Goal: Task Accomplishment & Management: Manage account settings

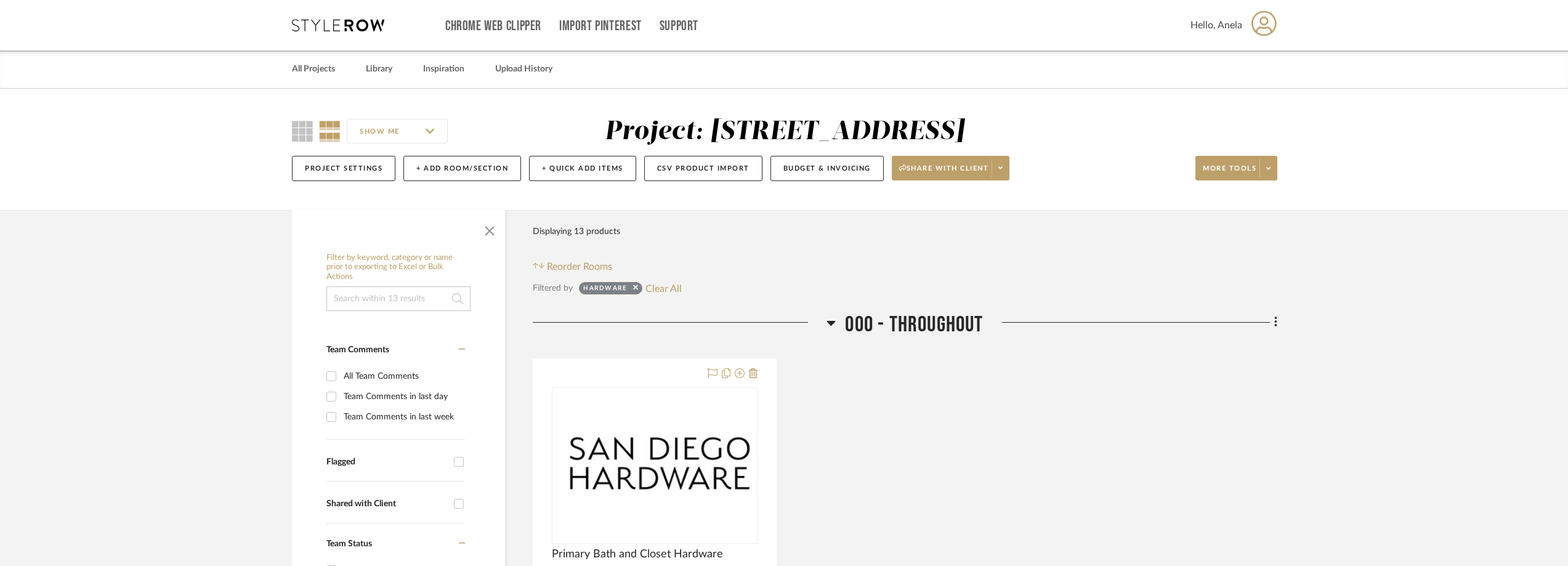
click at [345, 32] on div "Chrome Web Clipper Import Pinterest Support All Projects Library Inspiration Up…" at bounding box center [784, 25] width 986 height 51
click at [344, 29] on icon at bounding box center [337, 25] width 92 height 12
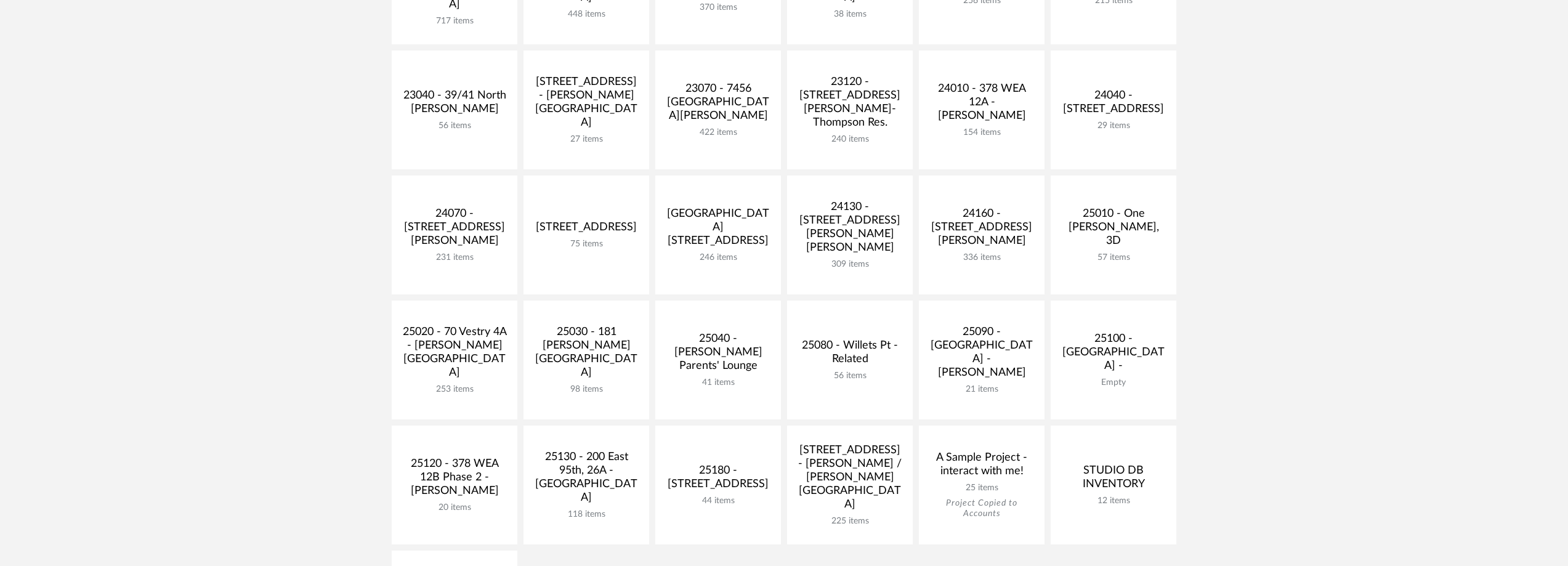
scroll to position [370, 0]
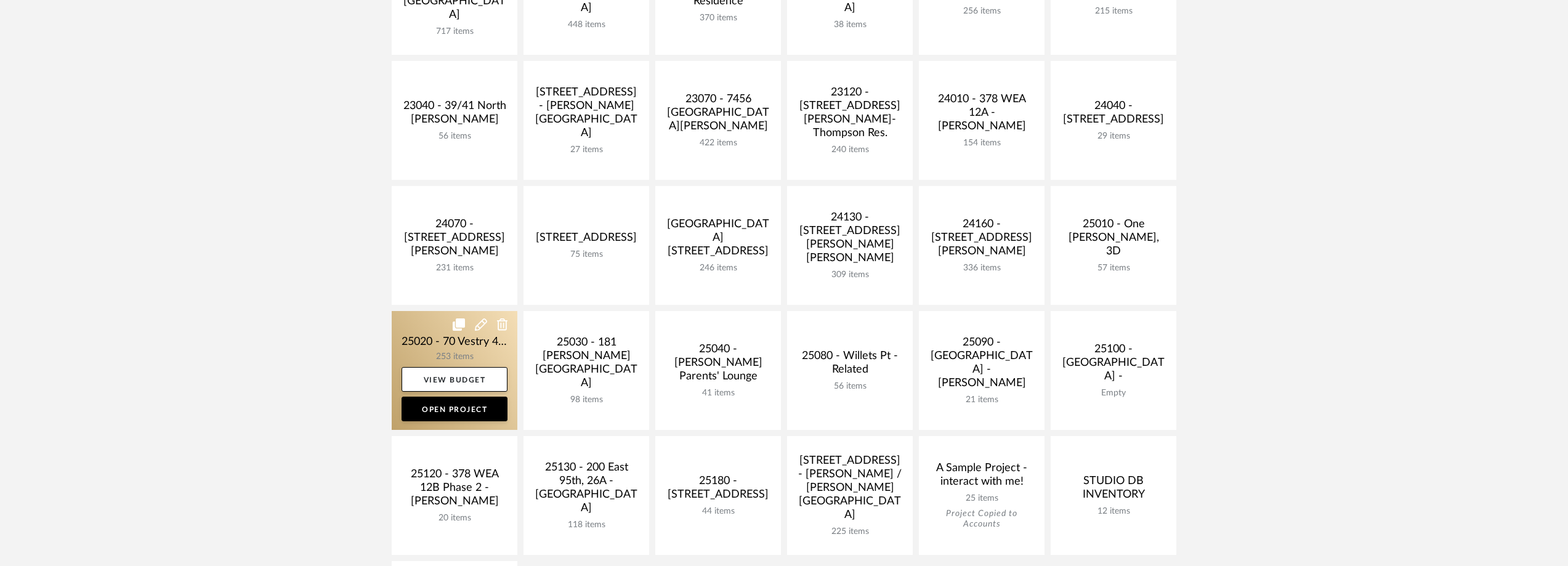
click at [434, 321] on link at bounding box center [455, 370] width 126 height 119
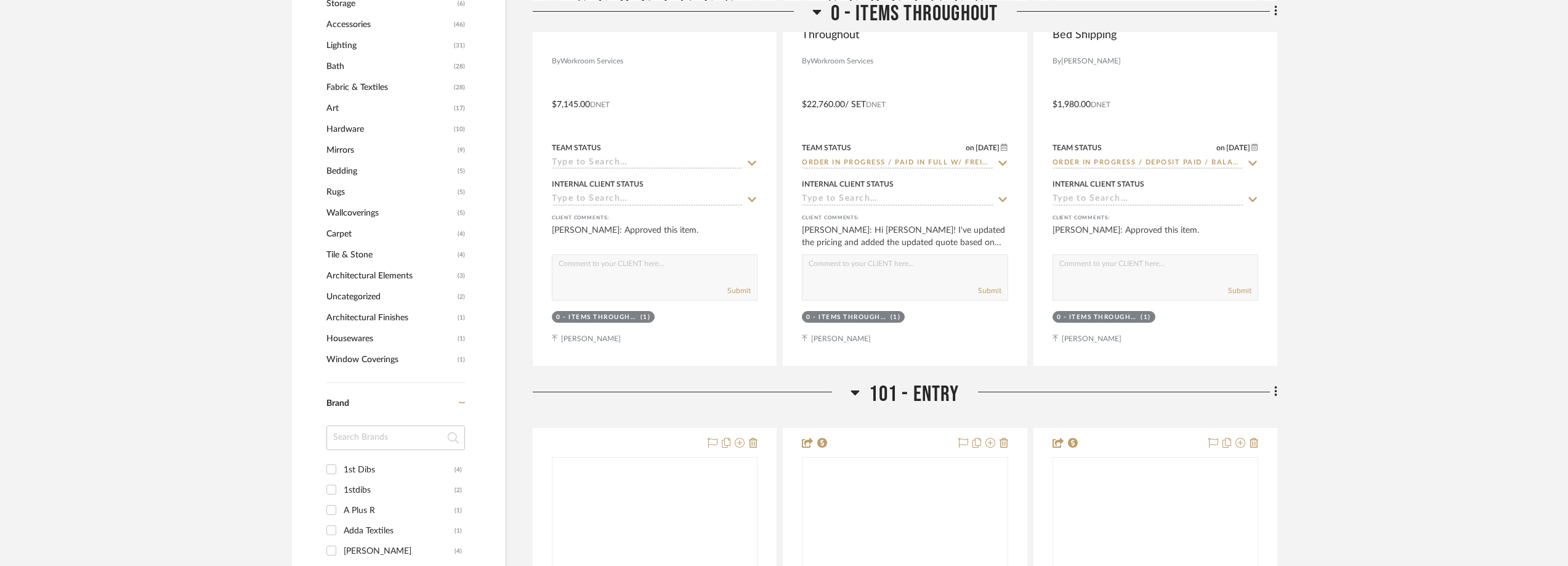
scroll to position [1170, 0]
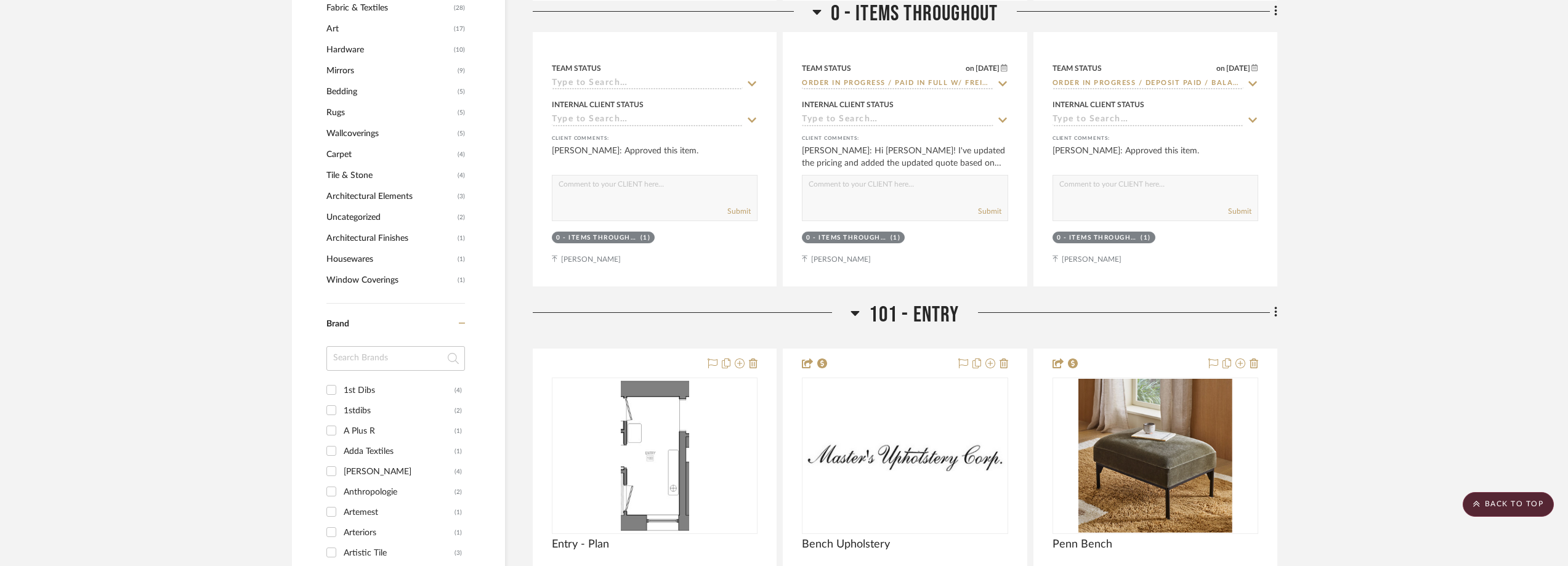
click at [342, 352] on input at bounding box center [396, 358] width 138 height 25
type input "stu"
click at [376, 396] on div "[PERSON_NAME][GEOGRAPHIC_DATA]" at bounding box center [399, 390] width 111 height 20
click at [341, 396] on input "[PERSON_NAME][GEOGRAPHIC_DATA] (4)" at bounding box center [331, 390] width 20 height 20
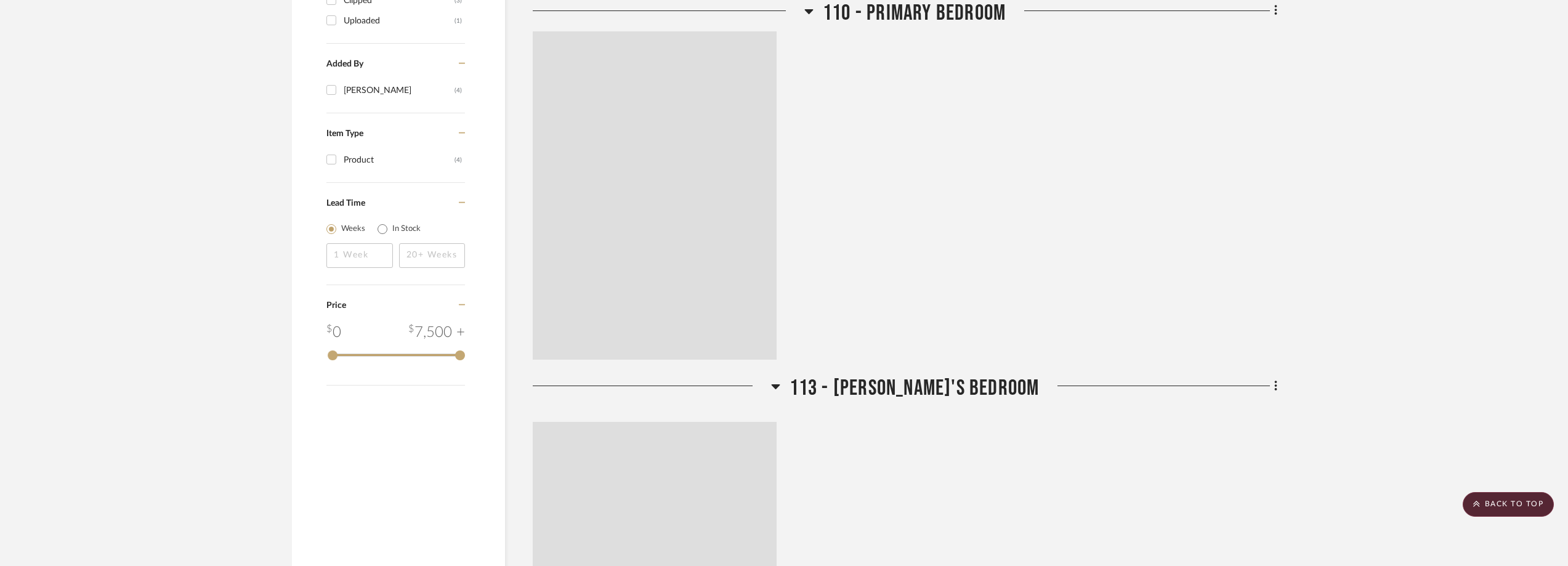
scroll to position [755, 0]
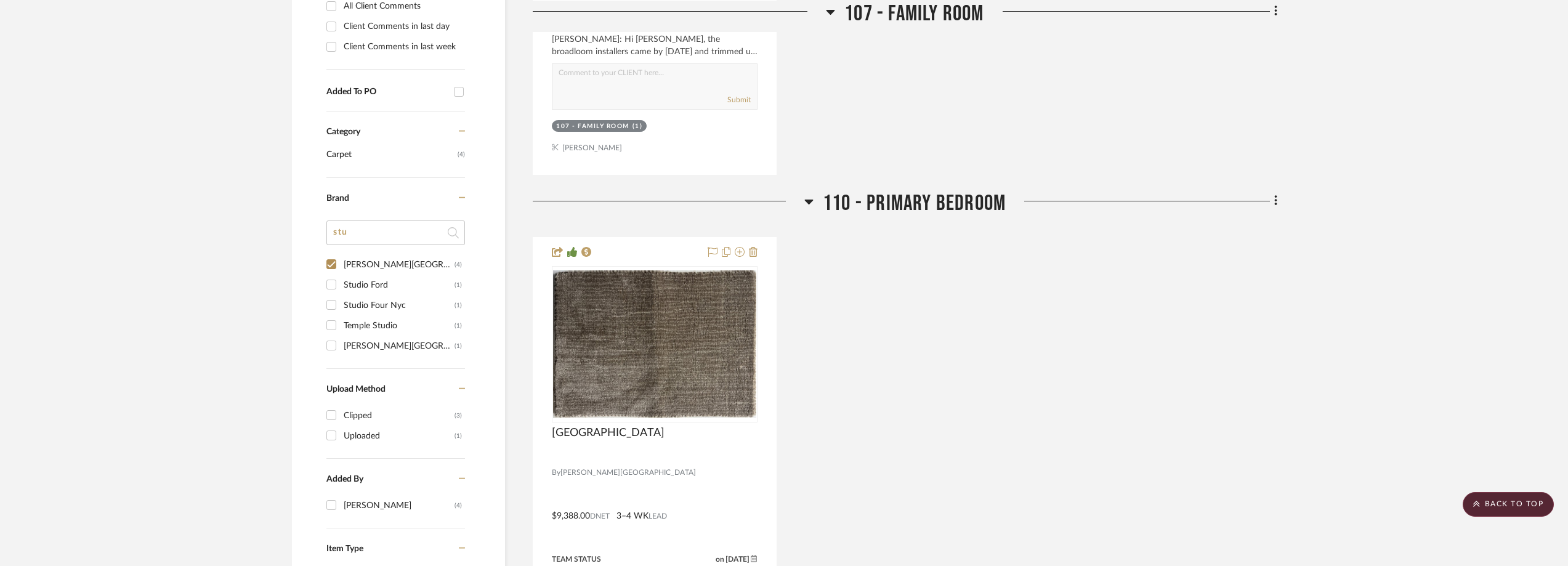
click at [342, 265] on div "[PERSON_NAME][GEOGRAPHIC_DATA] (4)" at bounding box center [395, 264] width 135 height 20
click at [346, 271] on div "[PERSON_NAME][GEOGRAPHIC_DATA]" at bounding box center [399, 265] width 111 height 20
click at [341, 271] on input "[PERSON_NAME][GEOGRAPHIC_DATA] (4)" at bounding box center [331, 264] width 20 height 20
checkbox input "false"
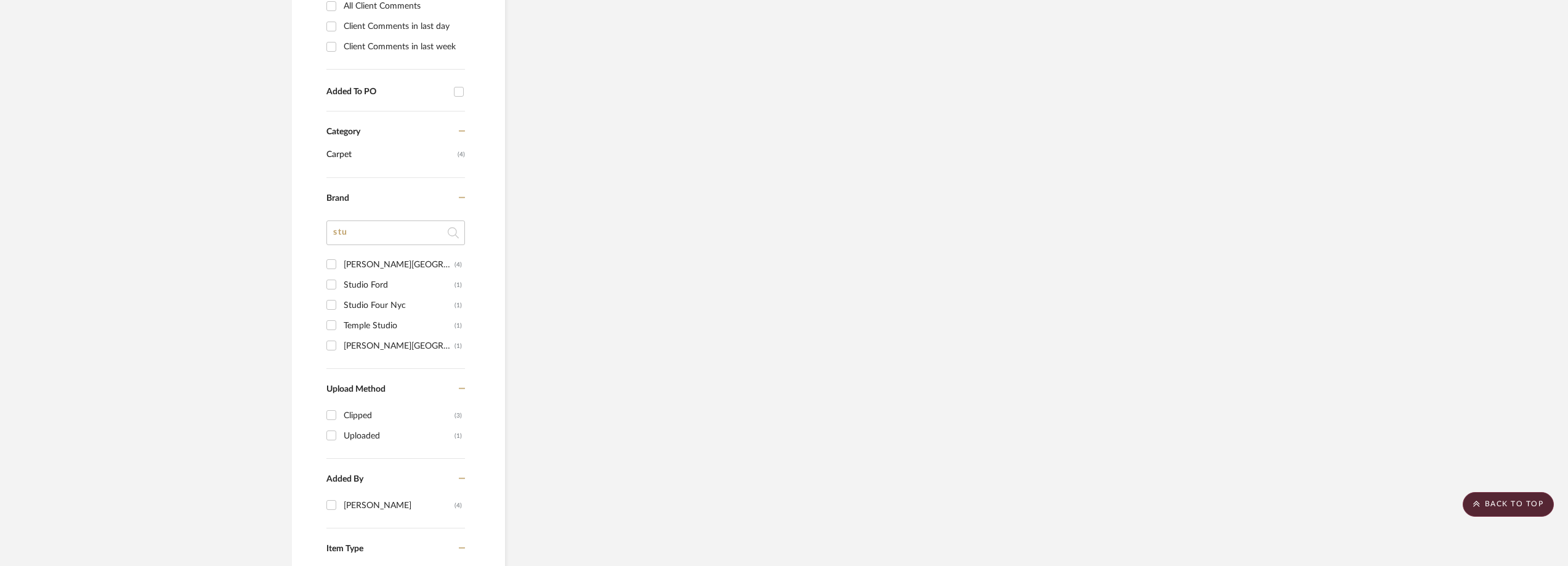
click at [348, 280] on div "Studio Ford" at bounding box center [399, 285] width 111 height 20
click at [341, 280] on input "Studio Ford (1)" at bounding box center [331, 284] width 20 height 20
checkbox input "true"
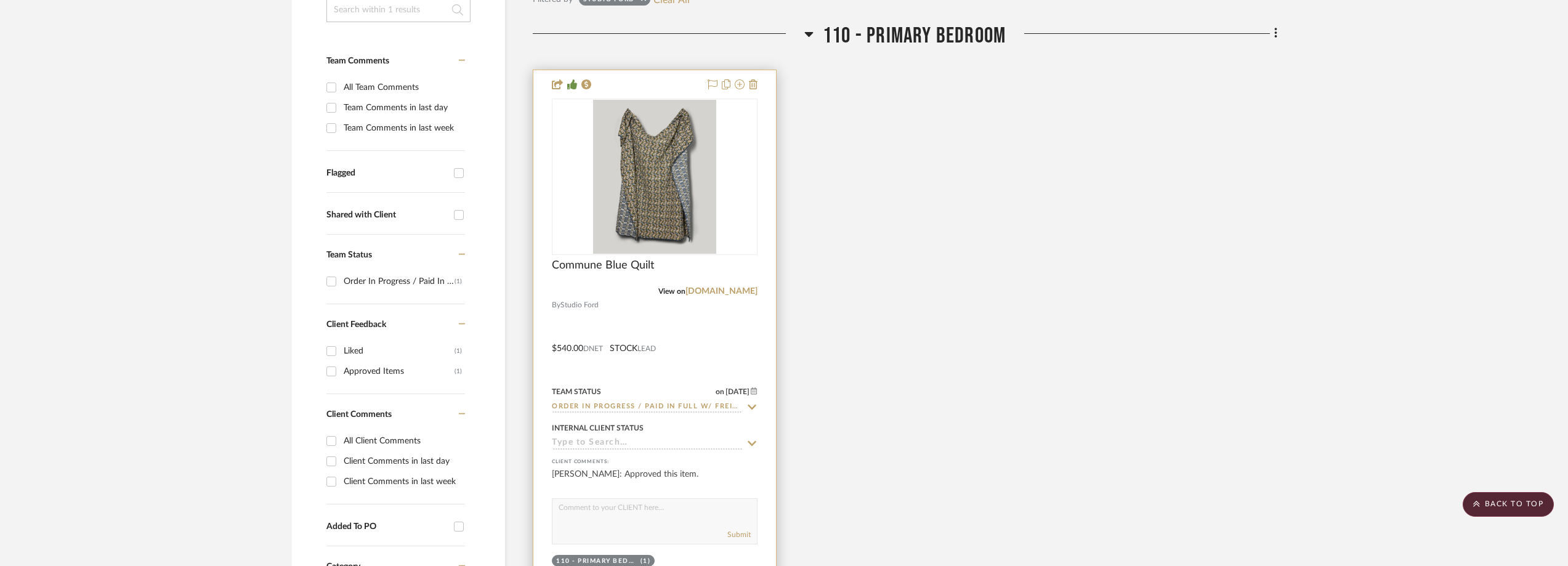
scroll to position [386, 0]
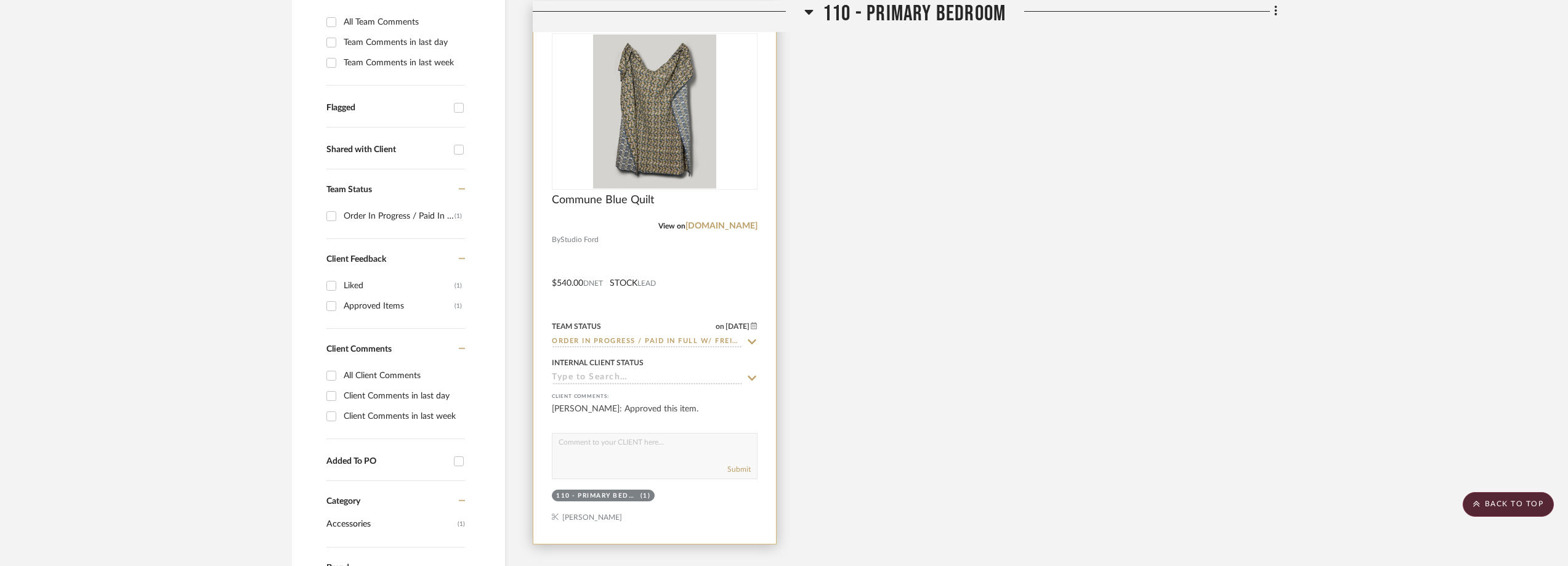
click at [750, 338] on icon at bounding box center [752, 342] width 11 height 10
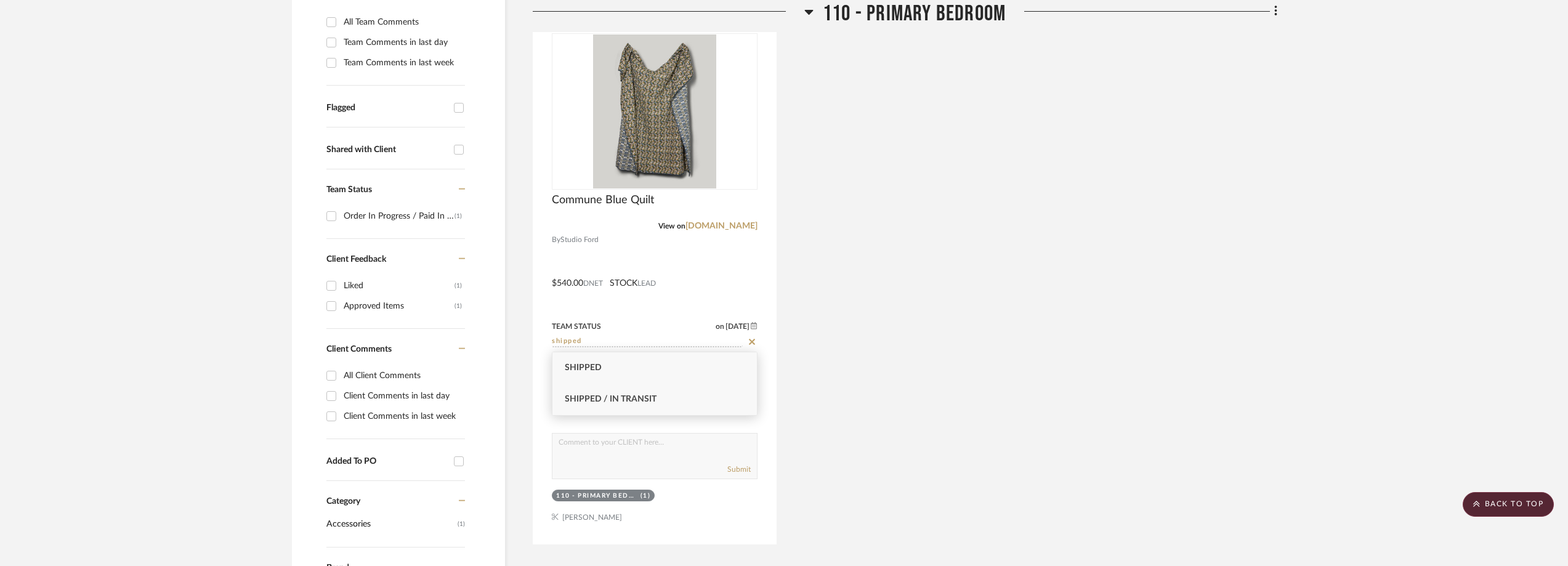
type input "shipped"
click at [703, 389] on div "Shipped / In Transit" at bounding box center [655, 399] width 205 height 31
type input "[DATE]"
type input "Shipped / In Transit"
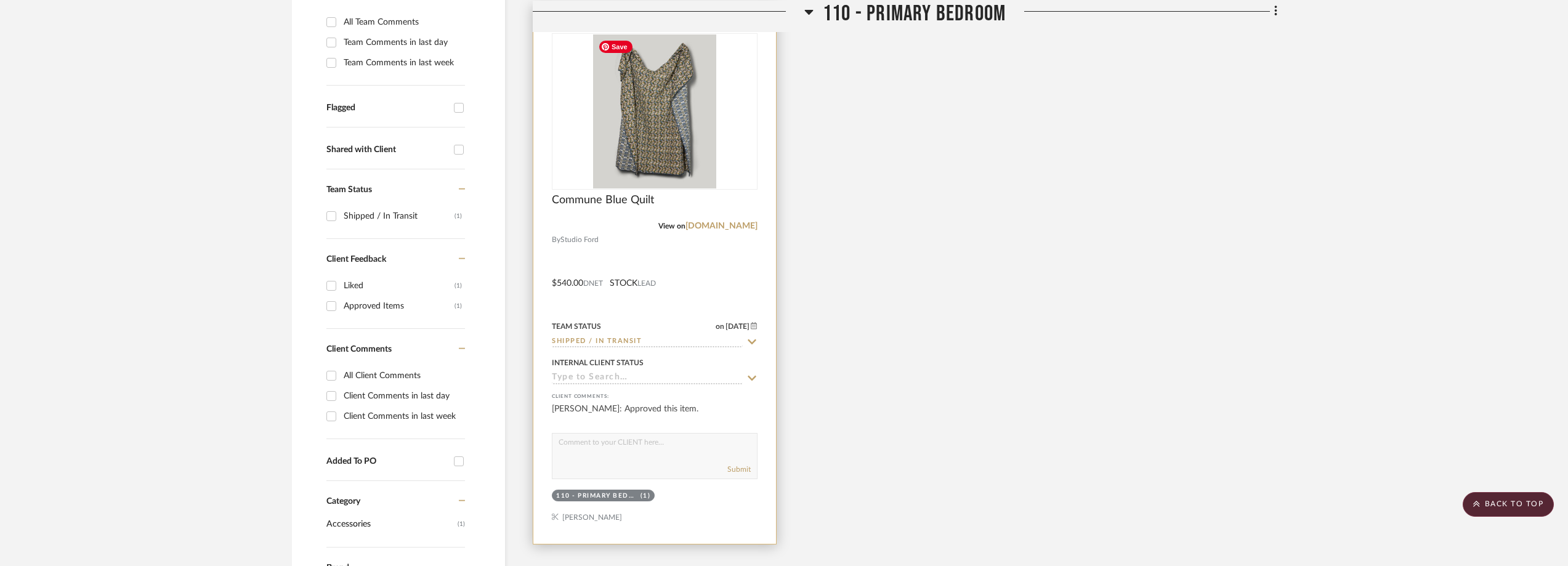
click at [0, 0] on img at bounding box center [0, 0] width 0 height 0
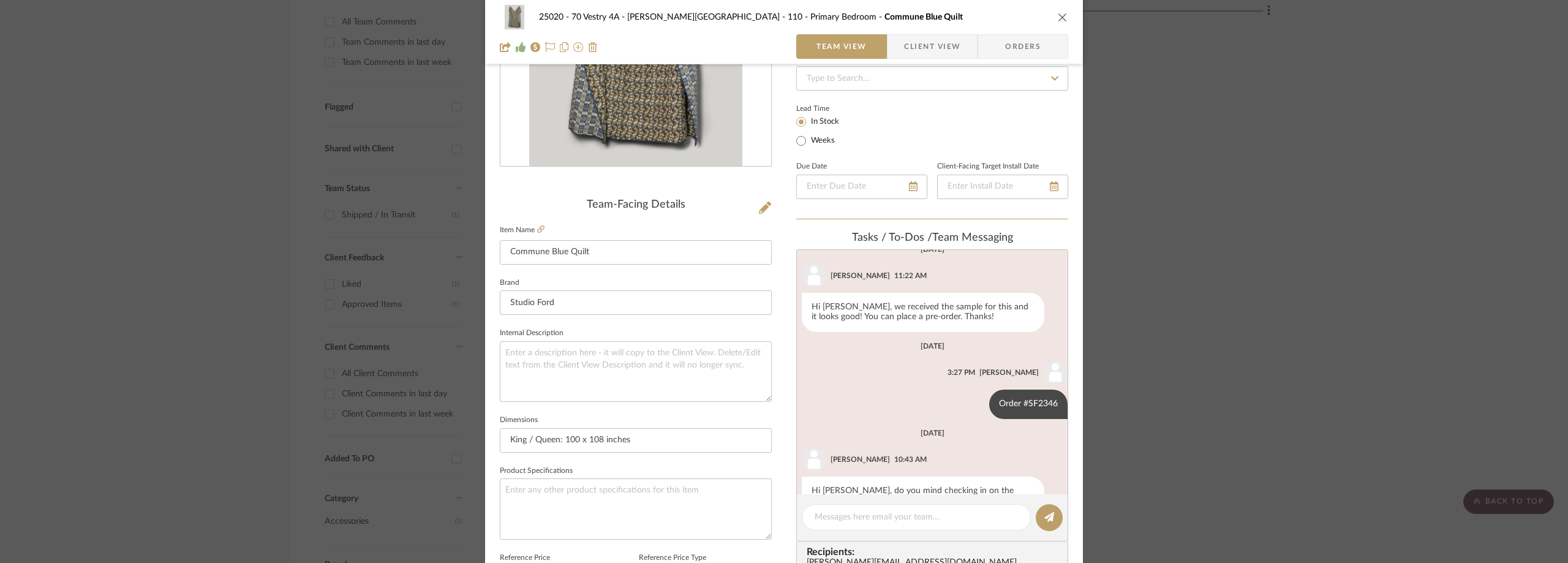
scroll to position [420, 0]
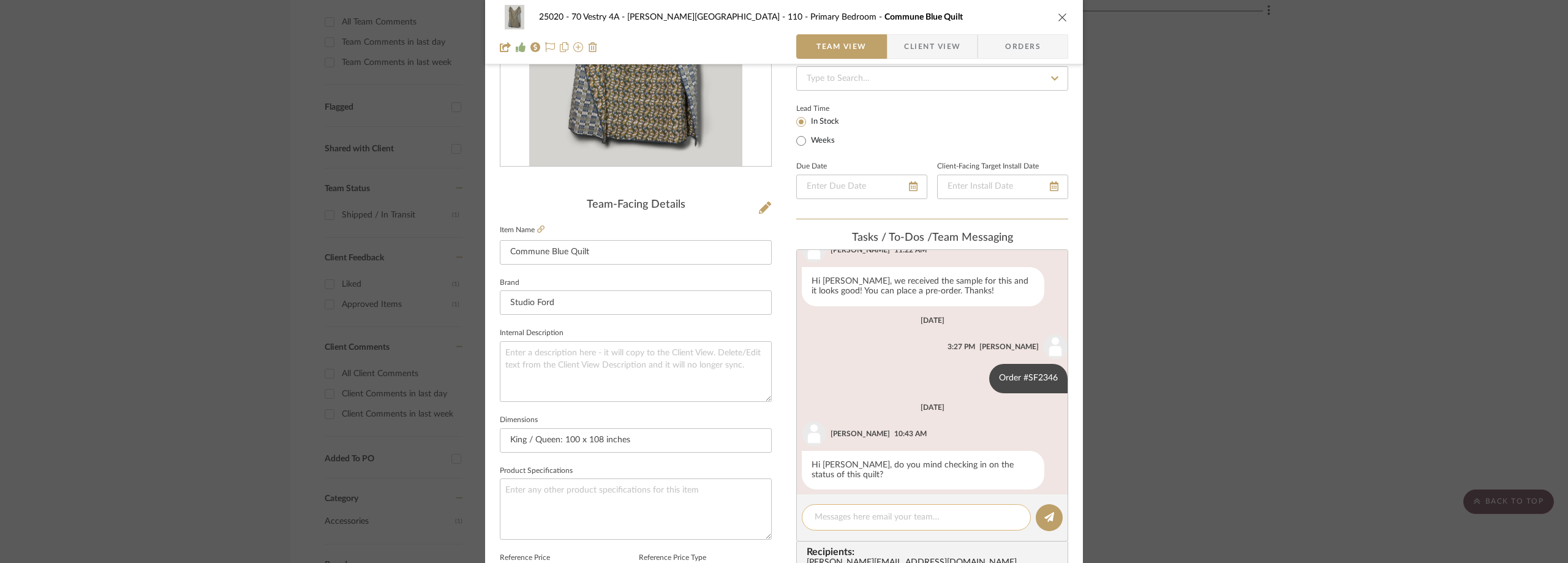
paste textarea "FedEx tracking number: 394093090707"
type textarea "FedEx tracking number: 394093090707"
click at [1051, 514] on button at bounding box center [1049, 518] width 27 height 27
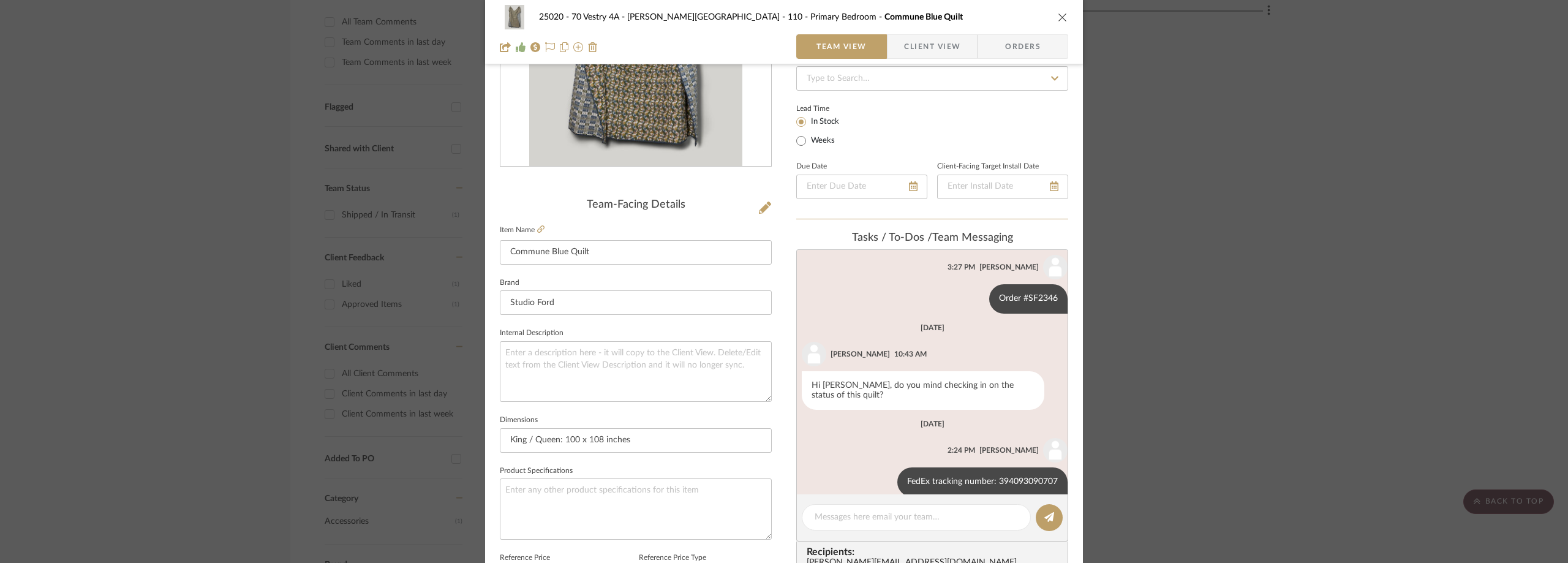
scroll to position [507, 0]
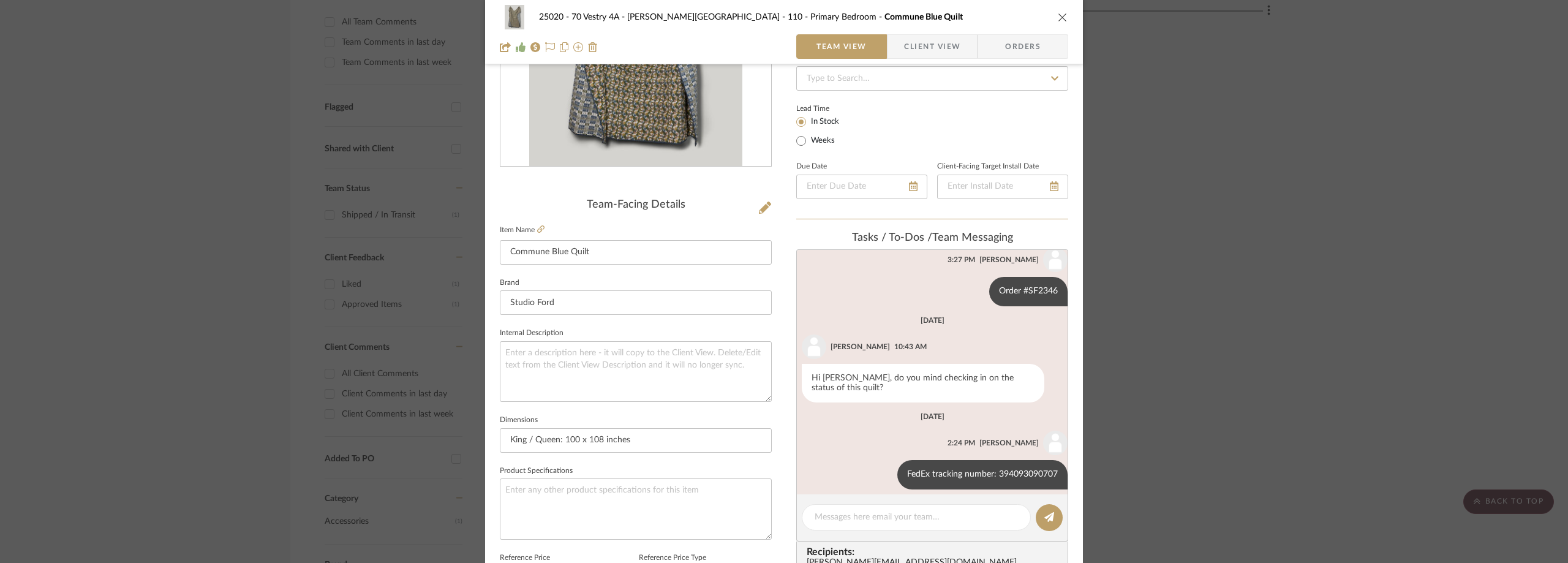
click at [168, 290] on div "25020 - 70 Vestry 4A - [PERSON_NAME] 110 - Primary Bedroom Commune Blue Quilt T…" at bounding box center [784, 282] width 1568 height 563
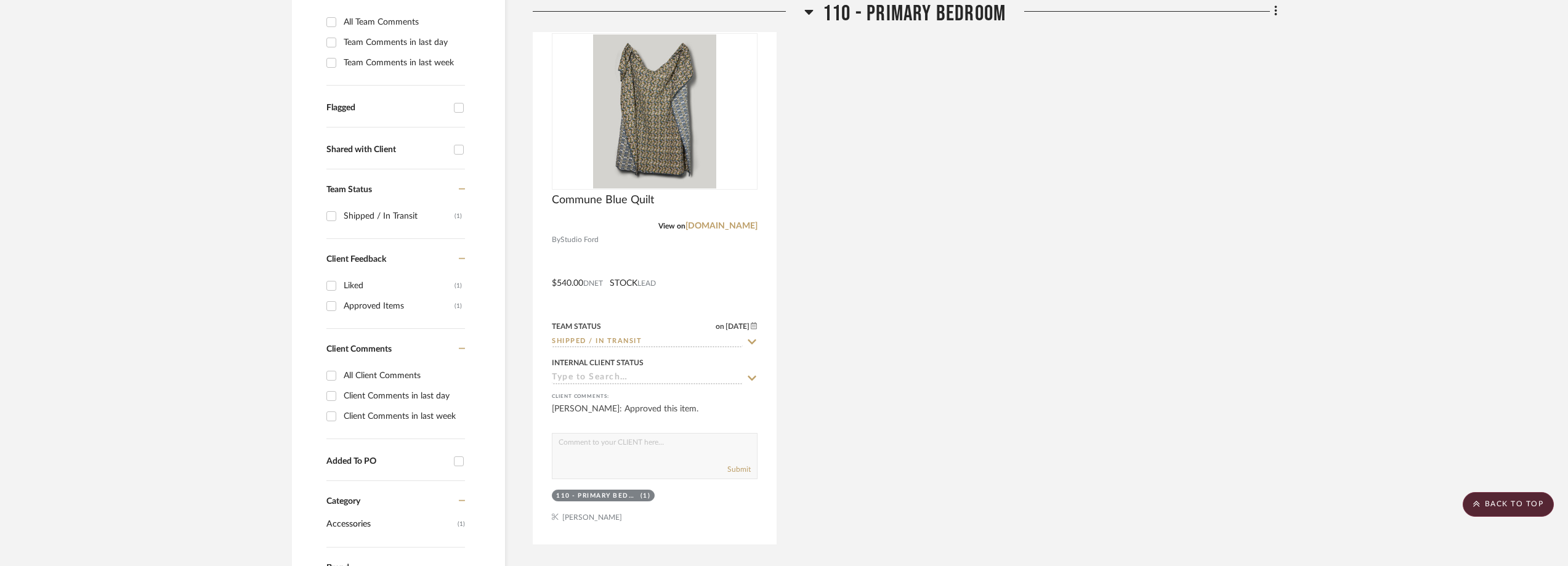
scroll to position [0, 0]
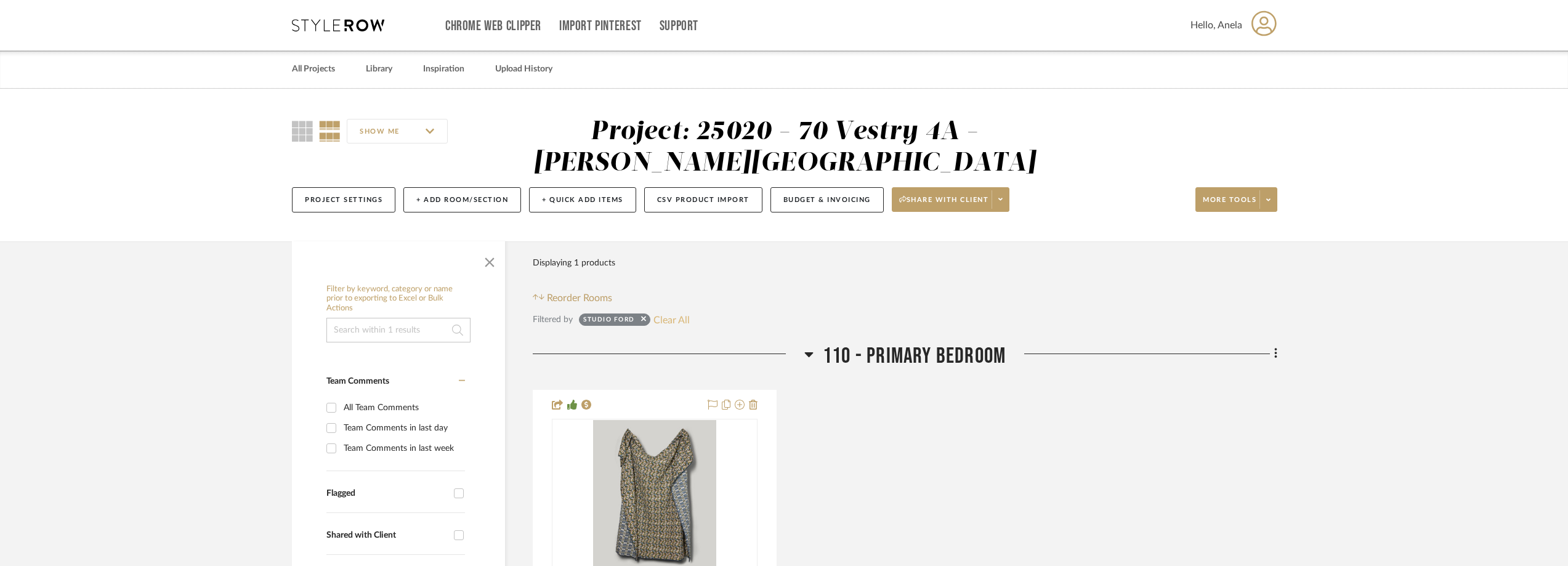
click at [683, 312] on button "Clear All" at bounding box center [672, 319] width 36 height 16
checkbox input "false"
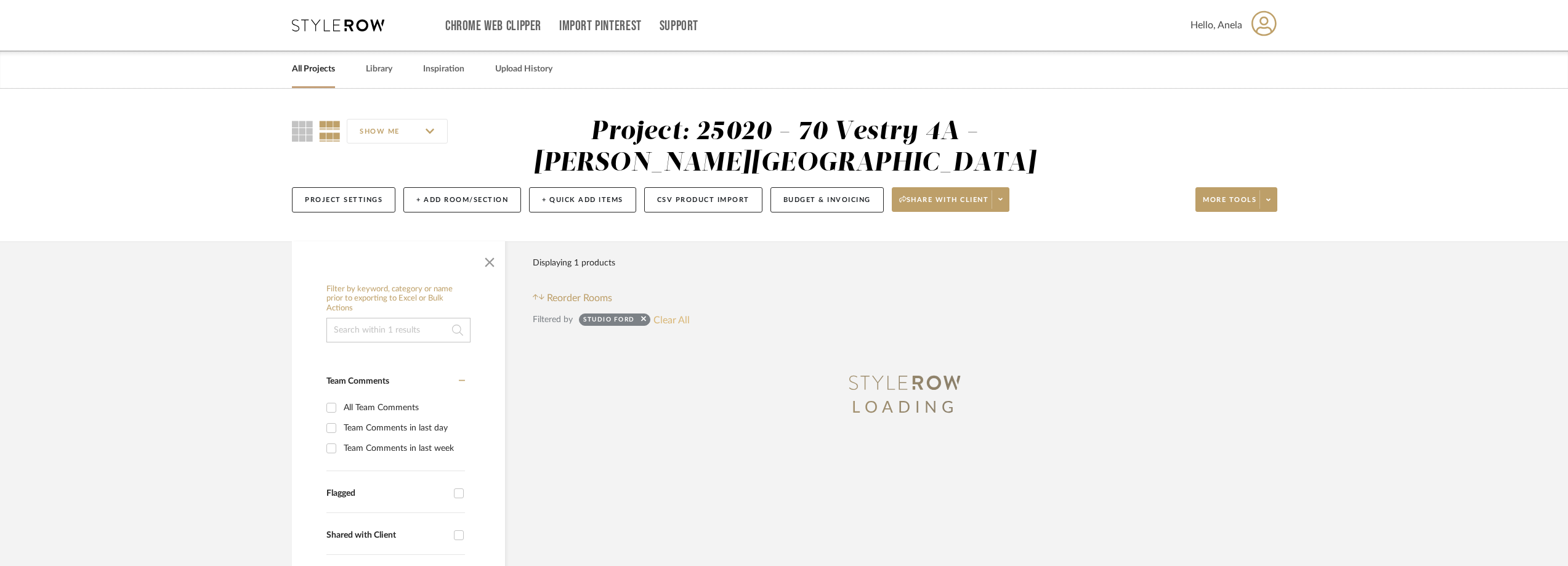
click at [676, 317] on button "Clear All" at bounding box center [672, 319] width 36 height 16
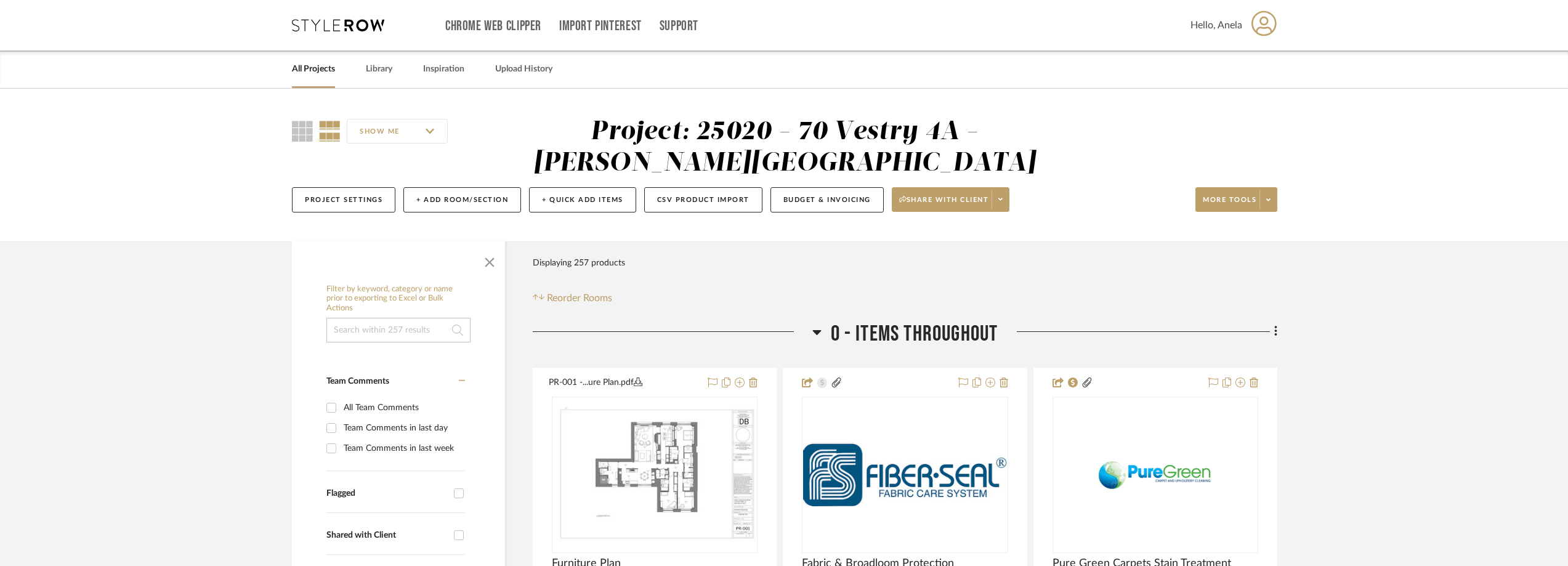
click at [325, 24] on icon at bounding box center [337, 25] width 92 height 12
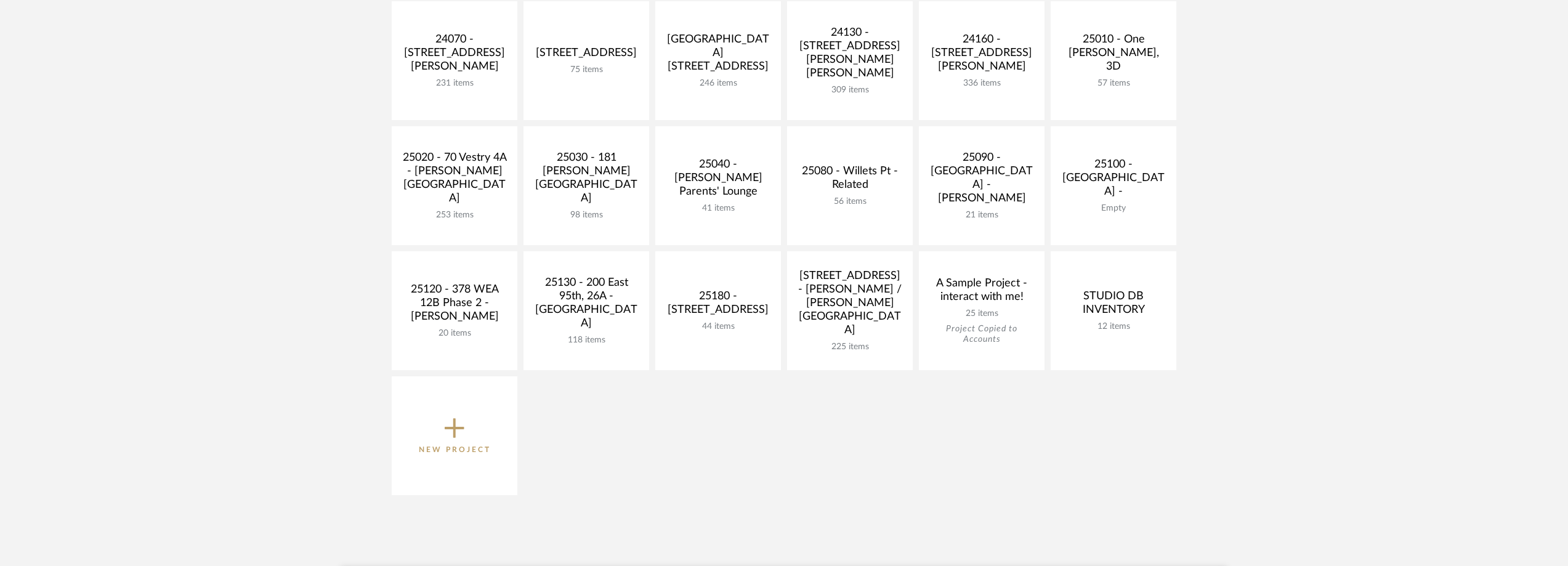
scroll to position [493, 0]
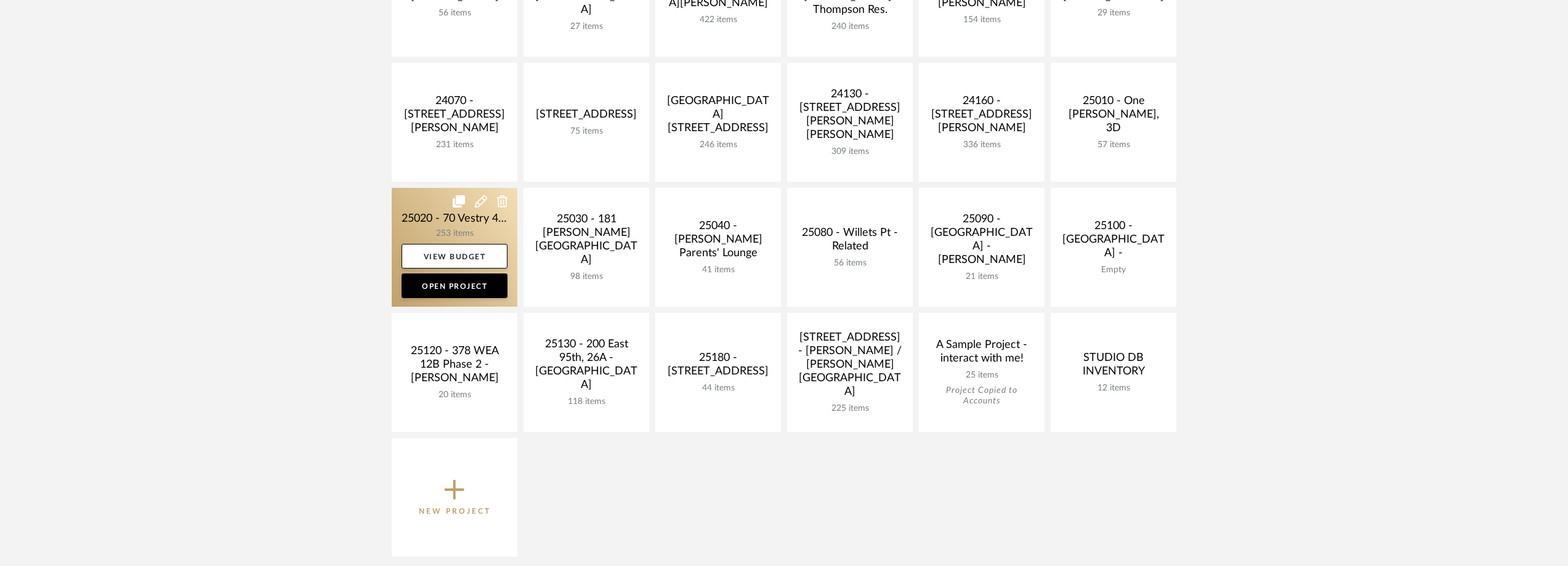
click at [438, 223] on link at bounding box center [455, 247] width 126 height 119
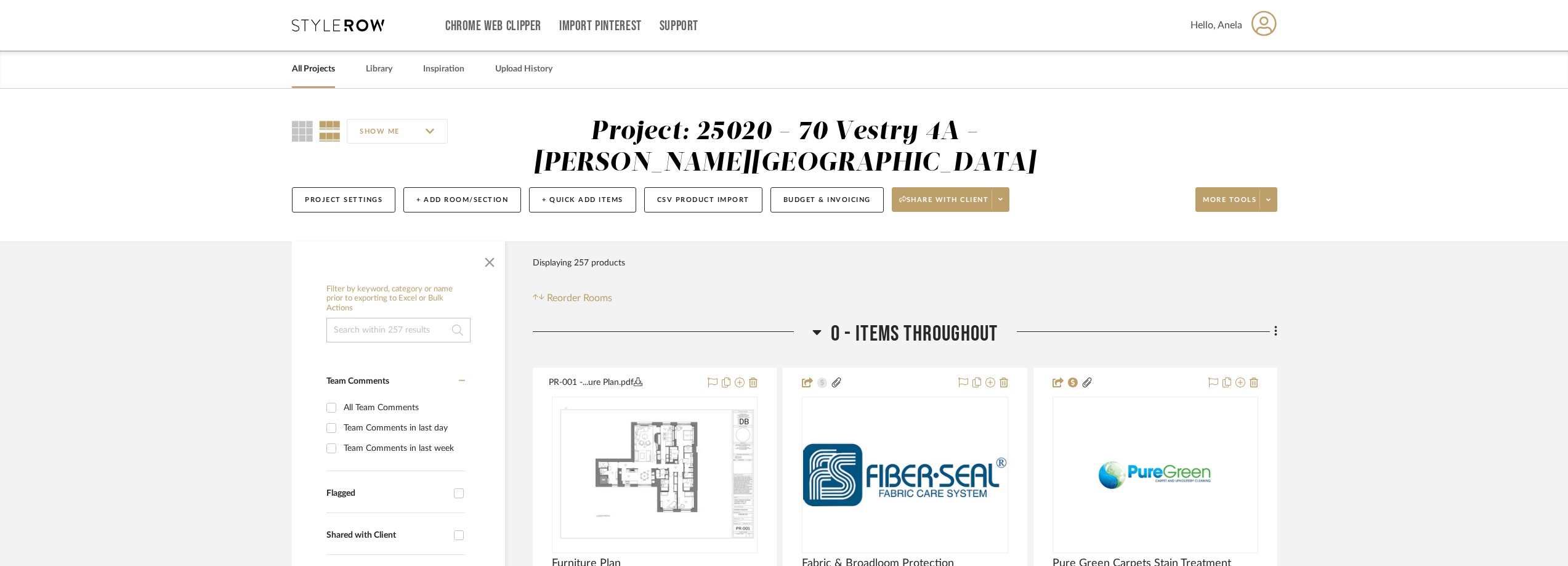
click at [337, 21] on icon at bounding box center [337, 25] width 92 height 12
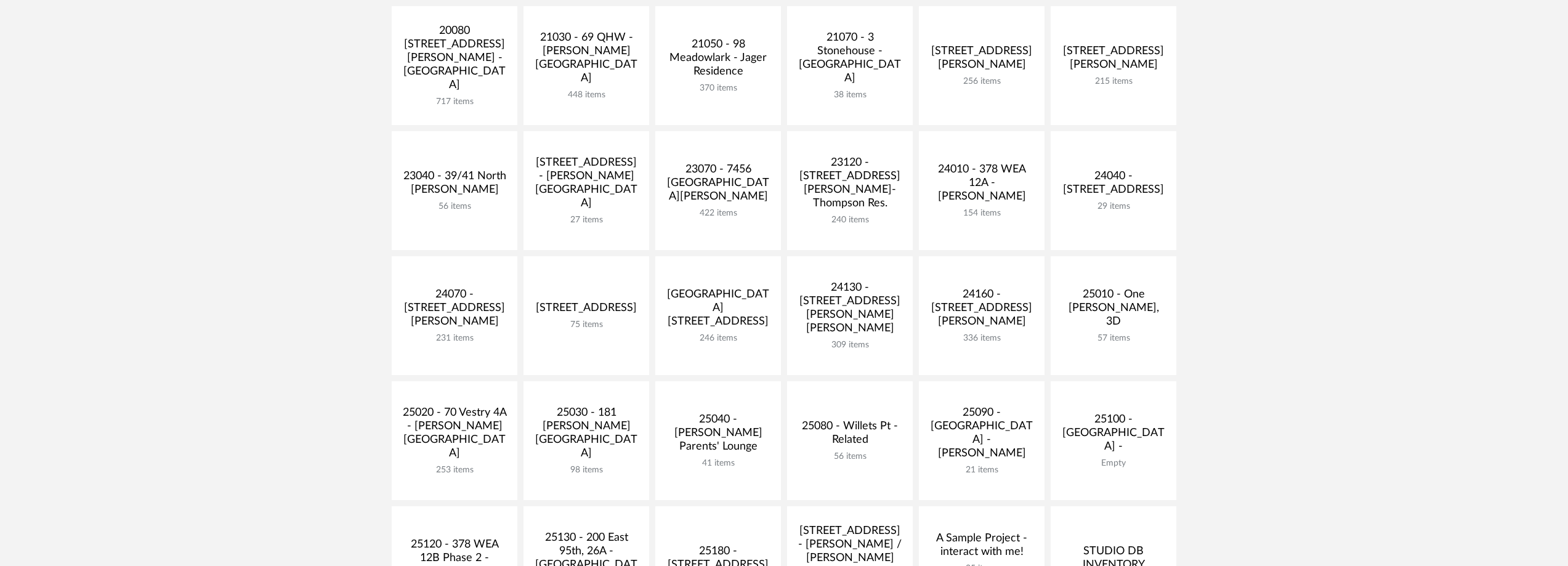
scroll to position [370, 0]
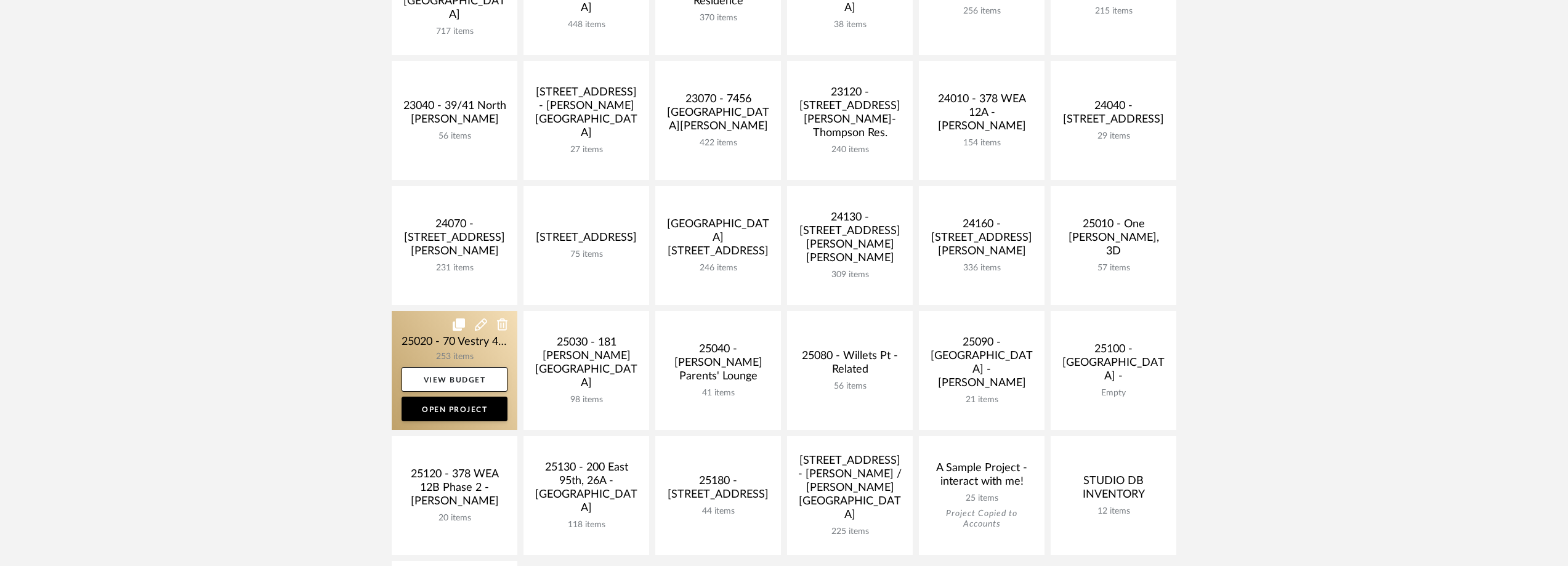
click at [396, 334] on link at bounding box center [455, 370] width 126 height 119
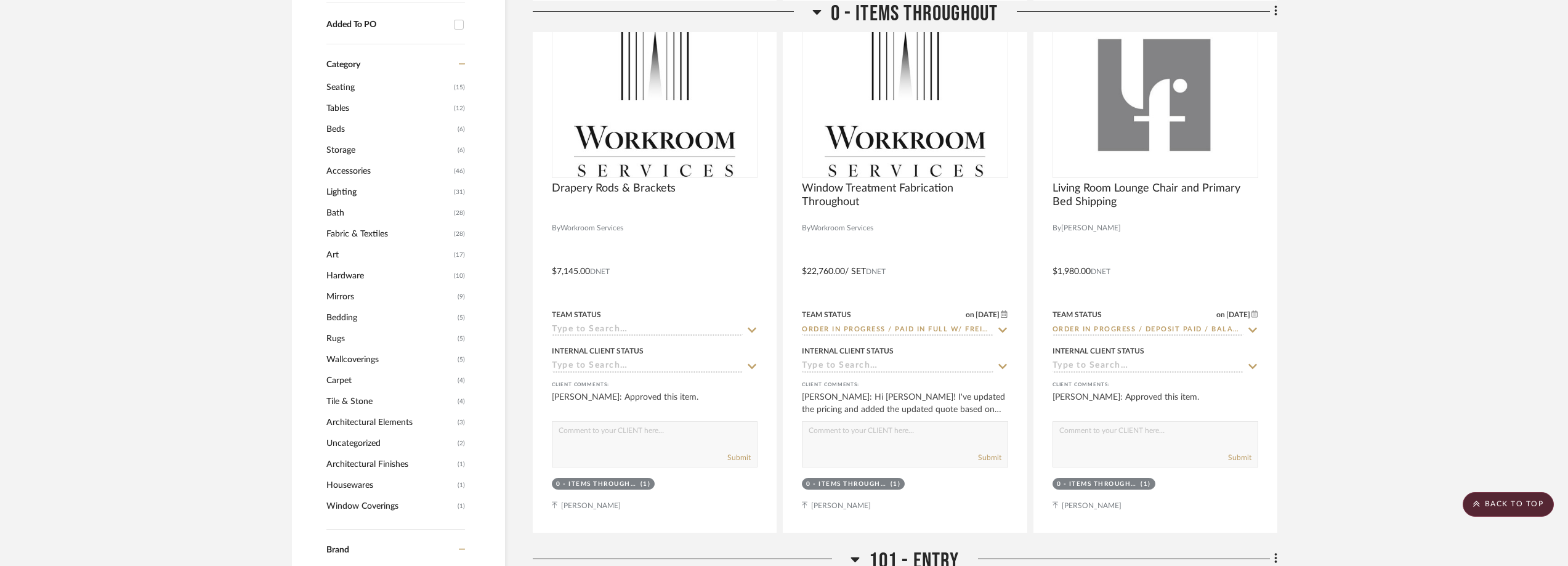
scroll to position [1293, 0]
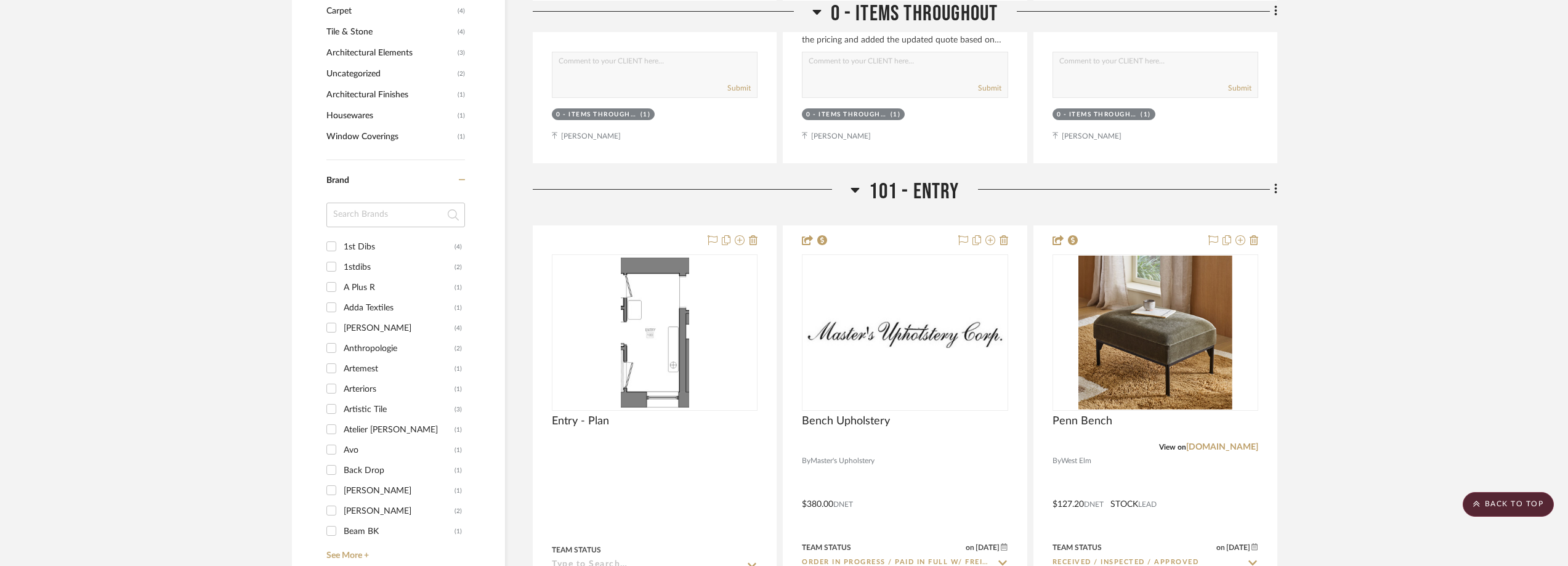
click at [365, 219] on input at bounding box center [396, 215] width 138 height 25
type input "stu"
click at [391, 271] on div "Studio Ford" at bounding box center [399, 267] width 111 height 20
click at [341, 271] on input "Studio Ford (1)" at bounding box center [331, 267] width 20 height 20
checkbox input "true"
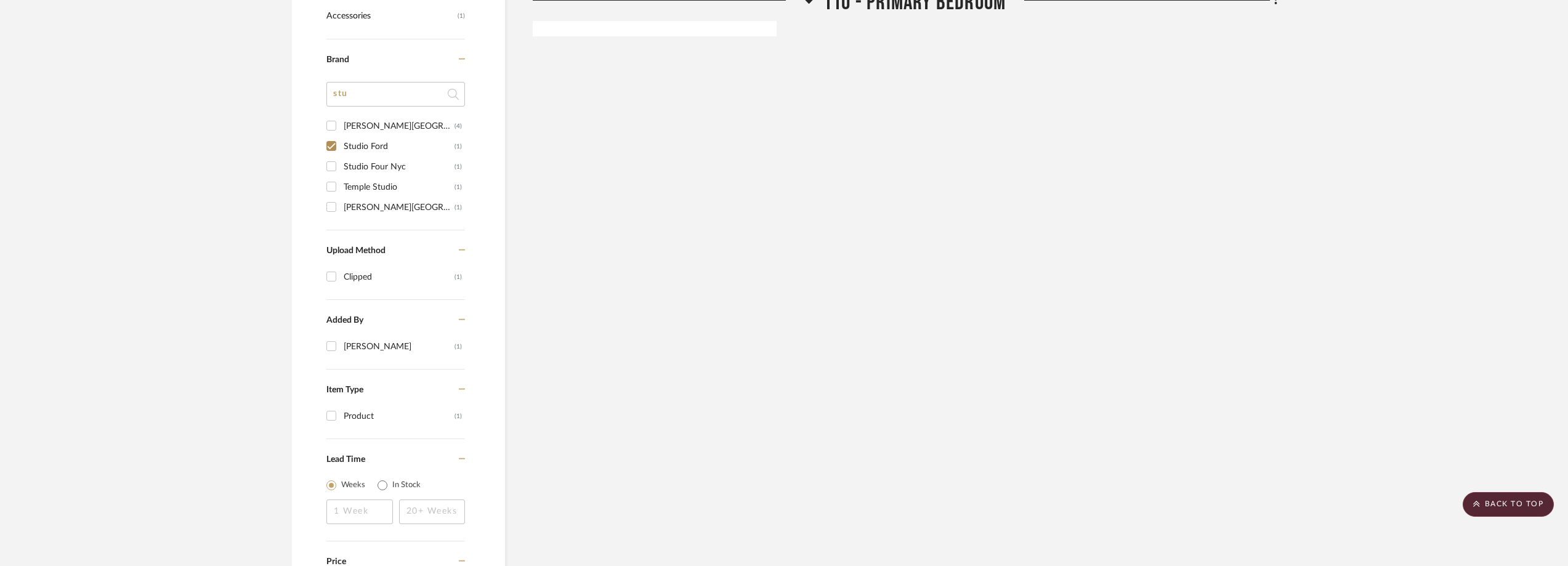
scroll to position [779, 0]
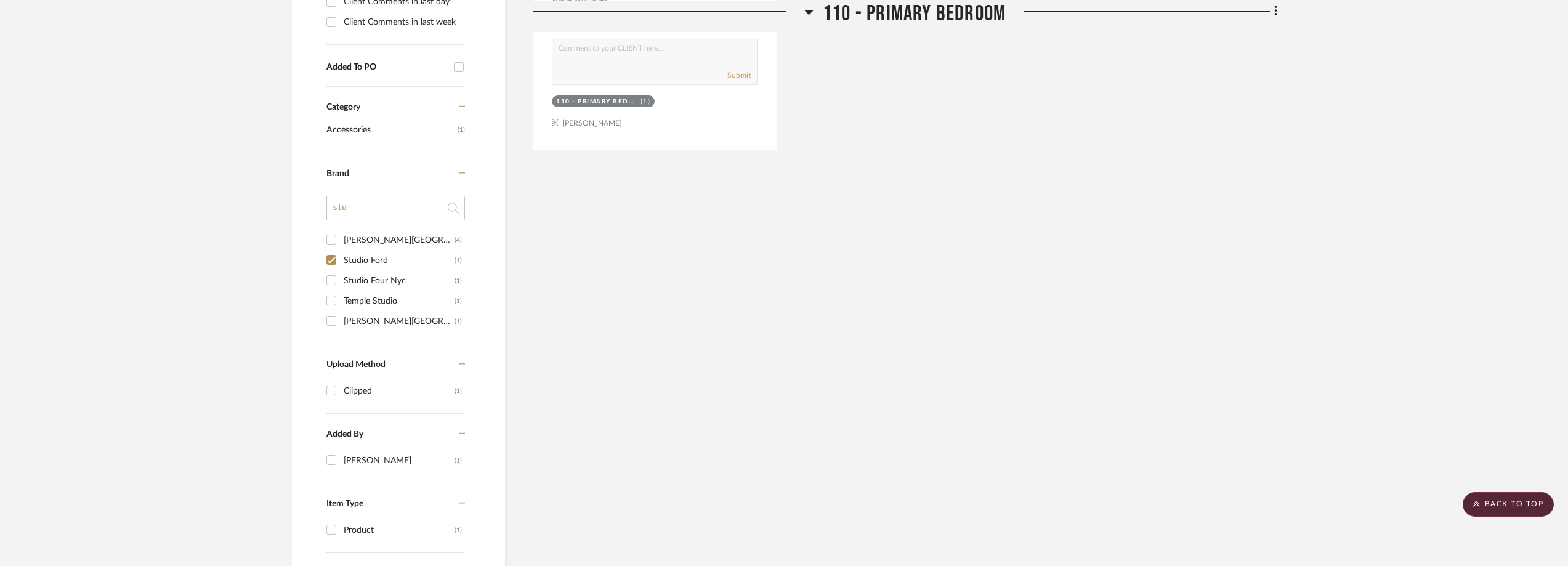
click at [407, 281] on div "Studio Four Nyc" at bounding box center [399, 280] width 111 height 20
click at [341, 281] on input "Studio Four Nyc (1)" at bounding box center [331, 280] width 20 height 20
checkbox input "true"
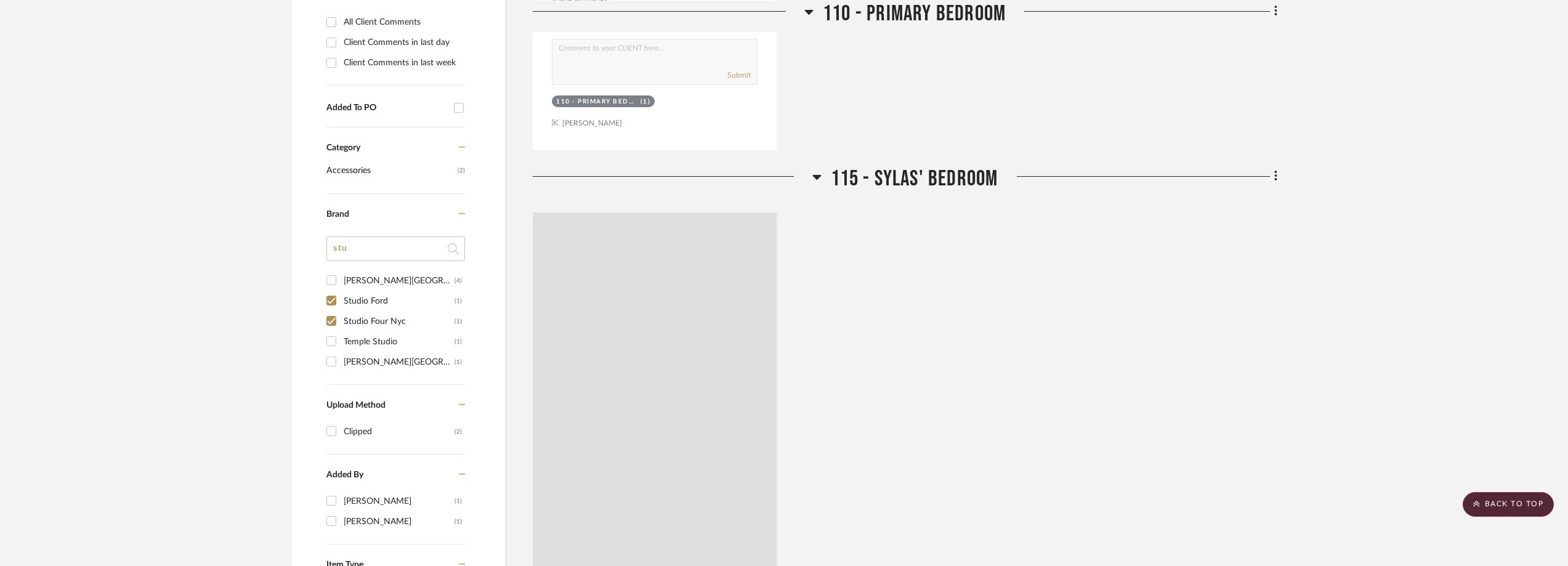
scroll to position [820, 0]
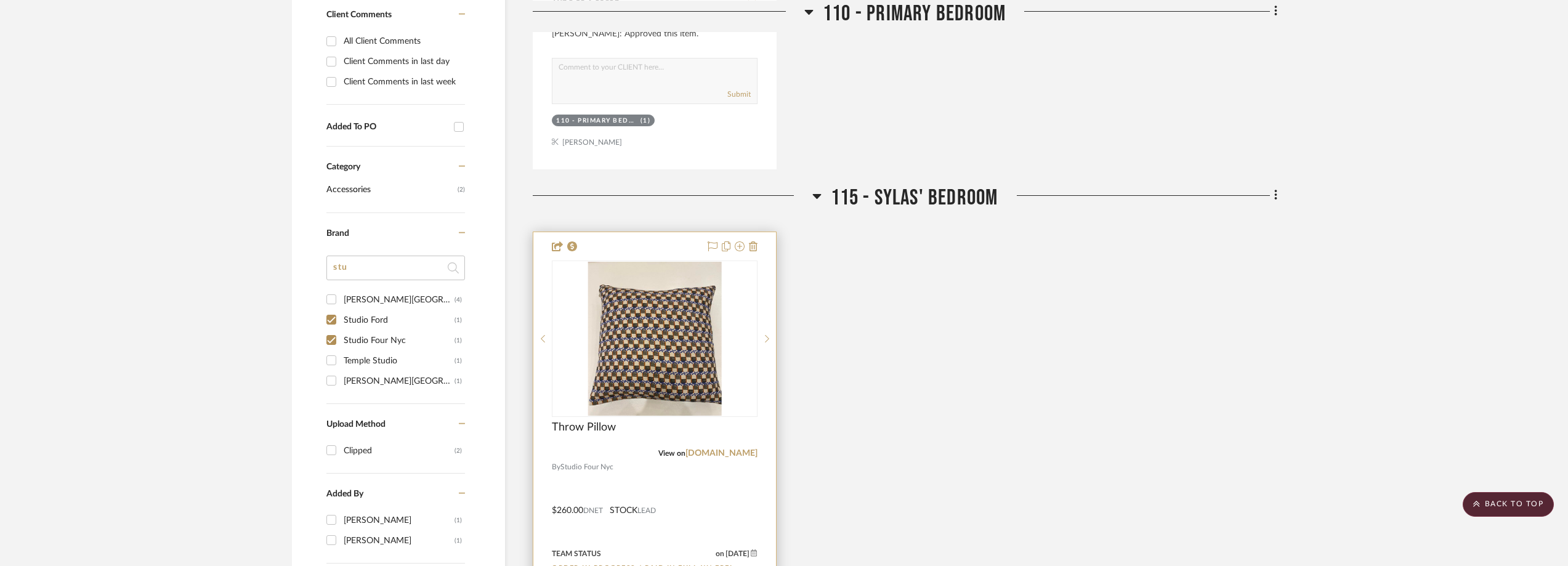
scroll to position [902, 0]
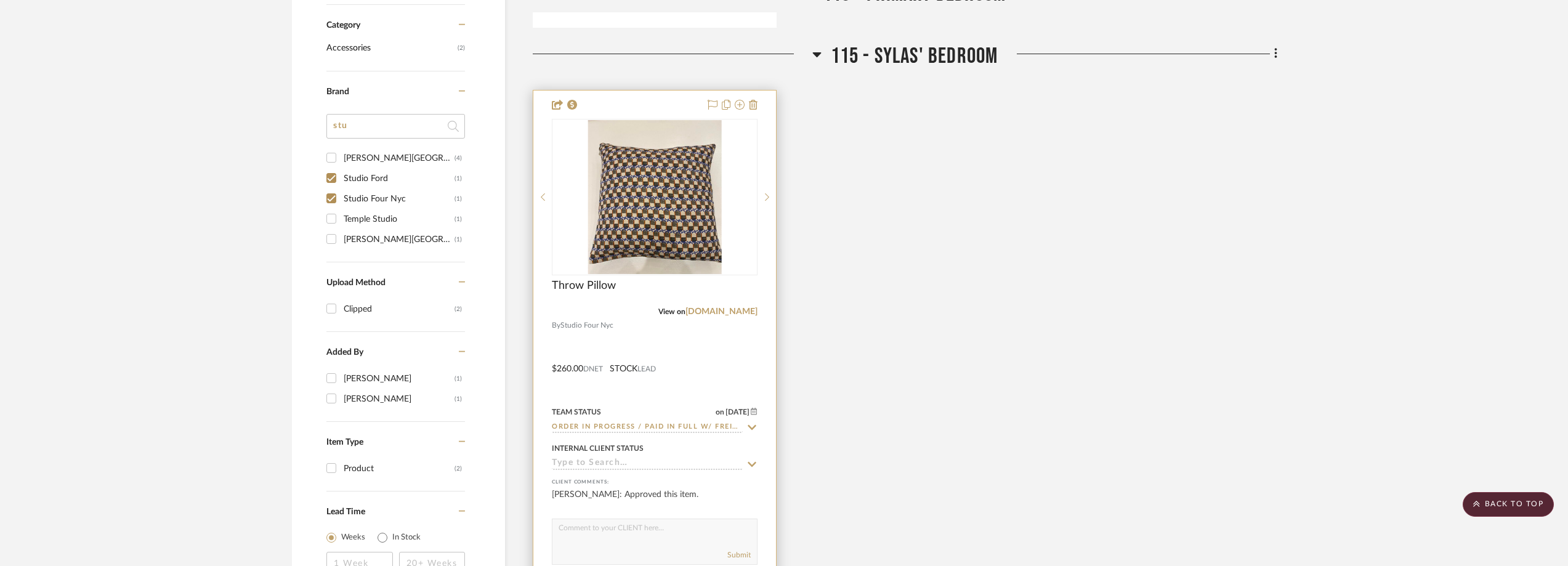
click at [751, 424] on icon at bounding box center [752, 427] width 11 height 10
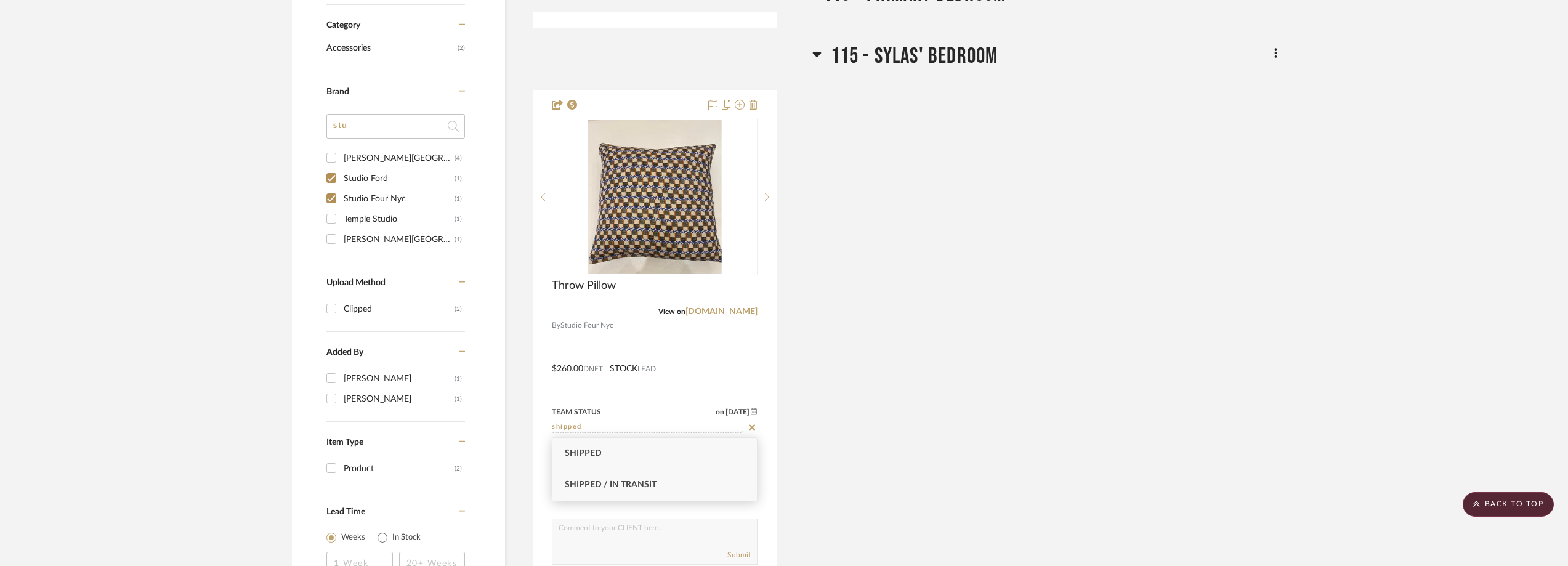
type input "shipped"
click at [698, 485] on div "Shipped / In Transit" at bounding box center [655, 484] width 205 height 31
type input "[DATE]"
type input "Shipped / In Transit"
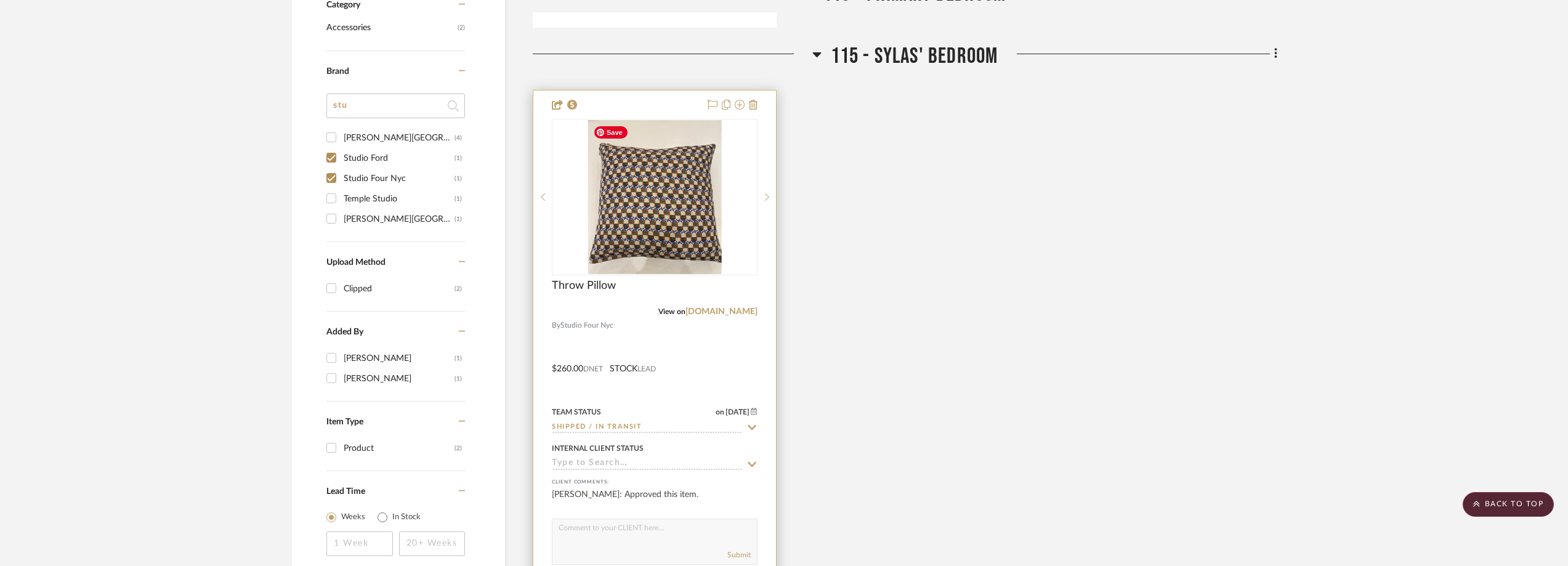
scroll to position [882, 0]
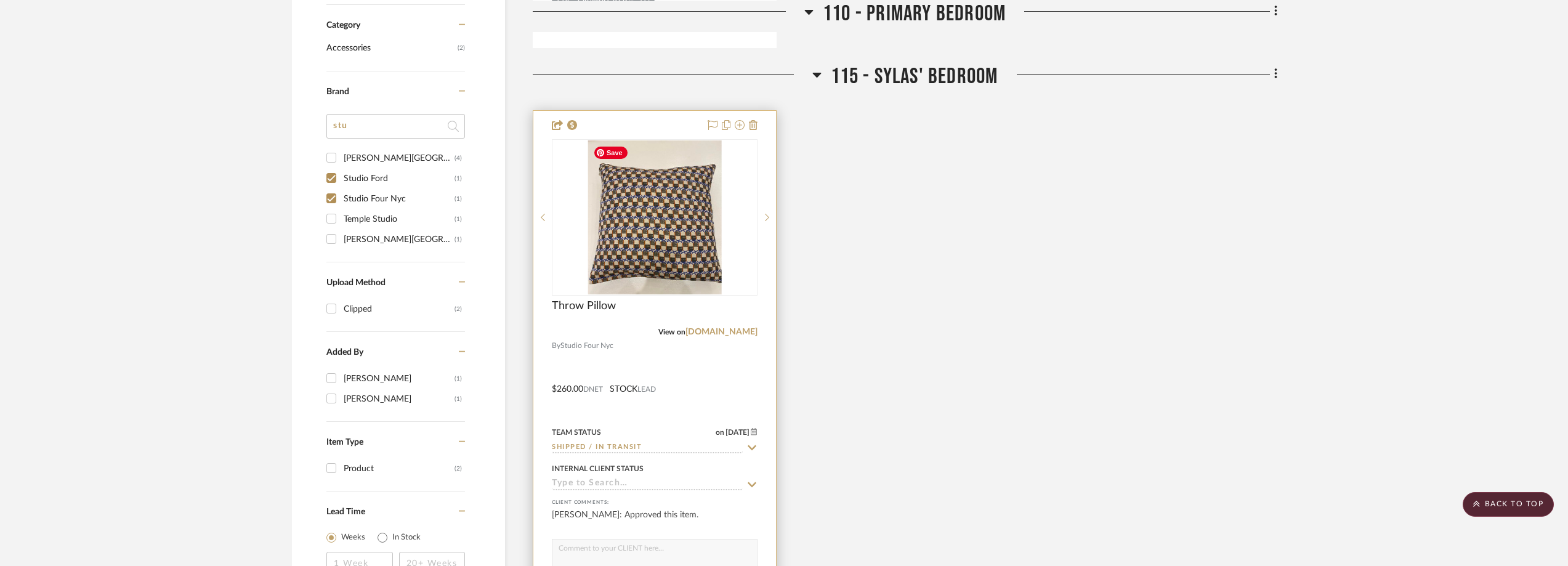
click at [686, 253] on img "0" at bounding box center [655, 217] width 133 height 154
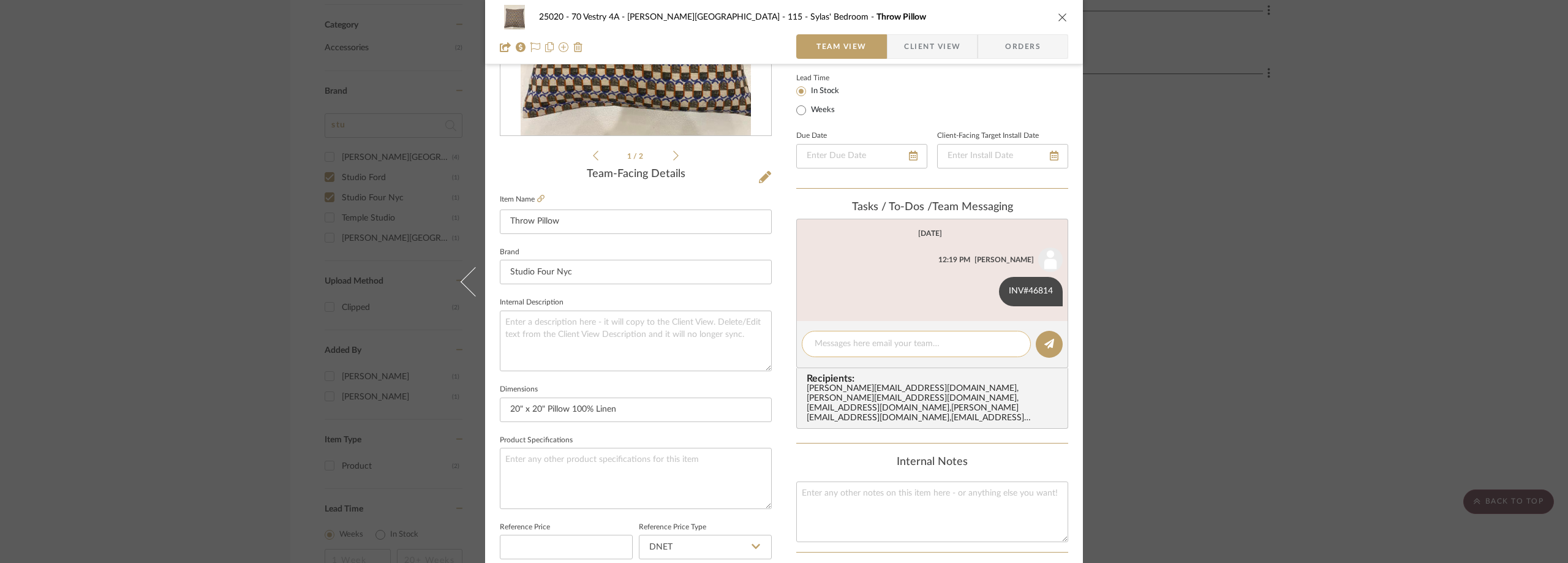
scroll to position [245, 0]
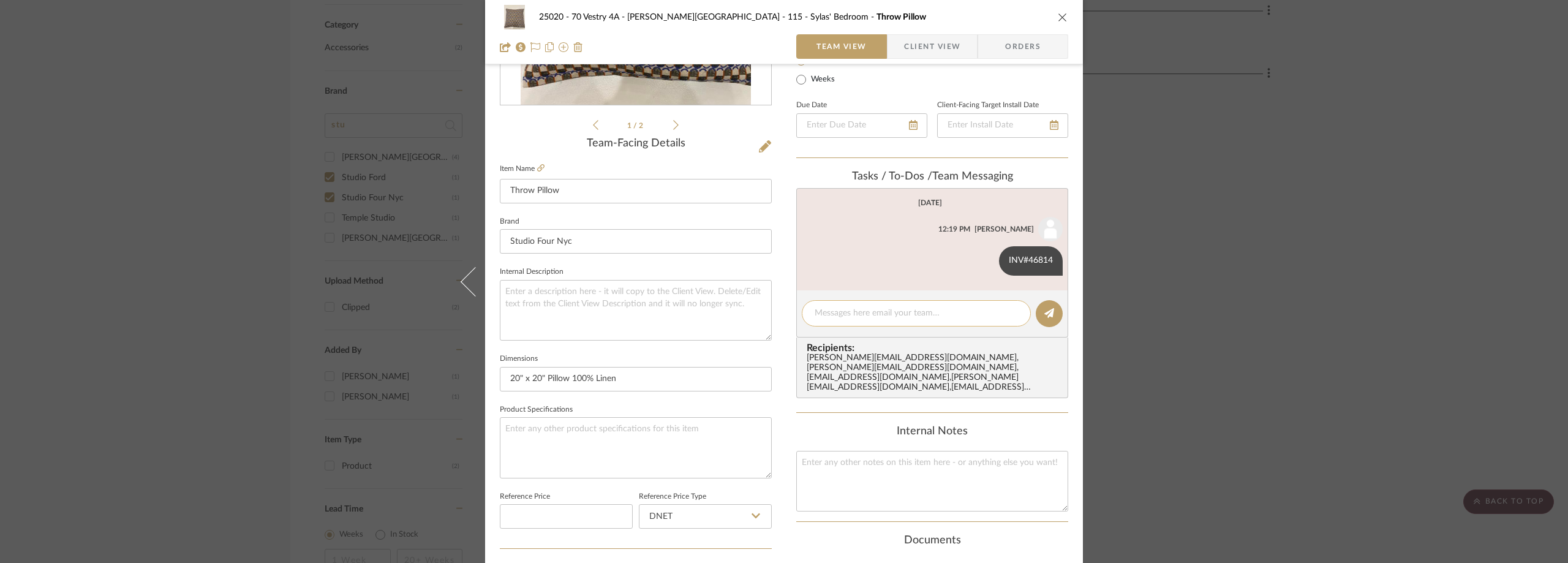
click at [838, 313] on textarea at bounding box center [916, 314] width 204 height 13
paste textarea "1ZXW15260342867403"
type textarea "UPS Tracking: 1ZXW15260342867403"
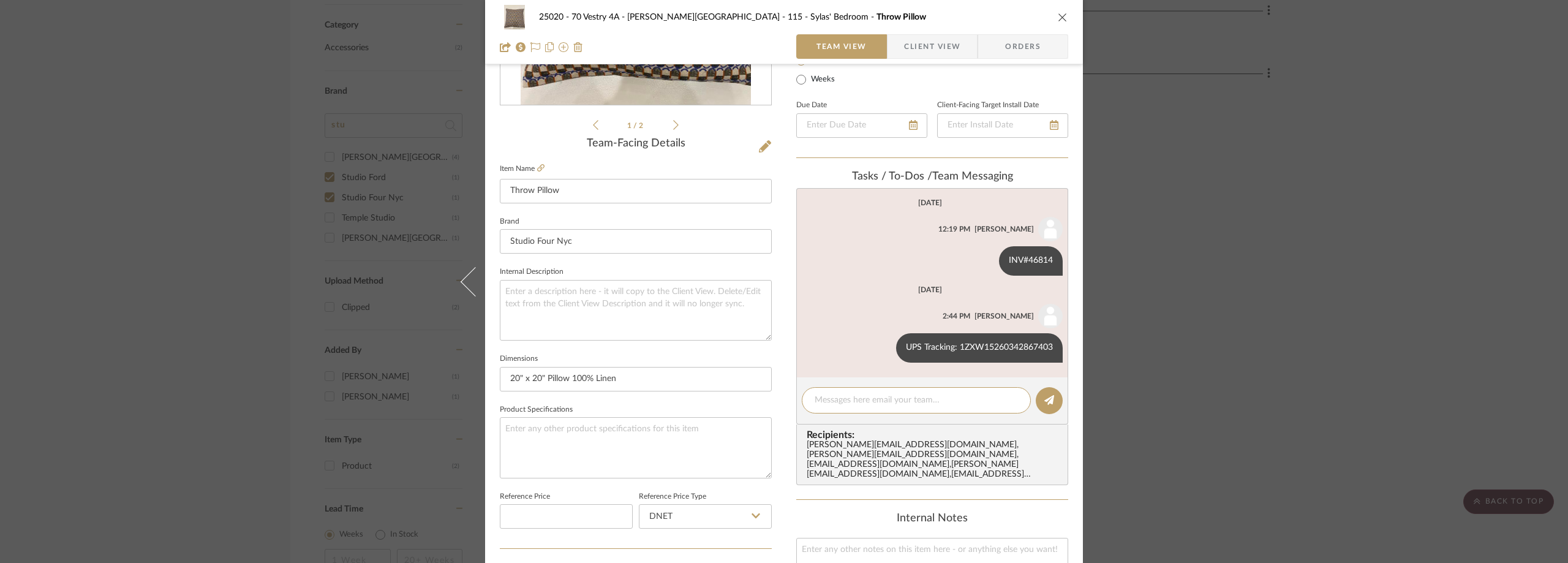
click at [1158, 156] on div "25020 - 70 Vestry 4A - [PERSON_NAME] 115 - [PERSON_NAME]' Bedroom Throw Pillow …" at bounding box center [784, 282] width 1568 height 563
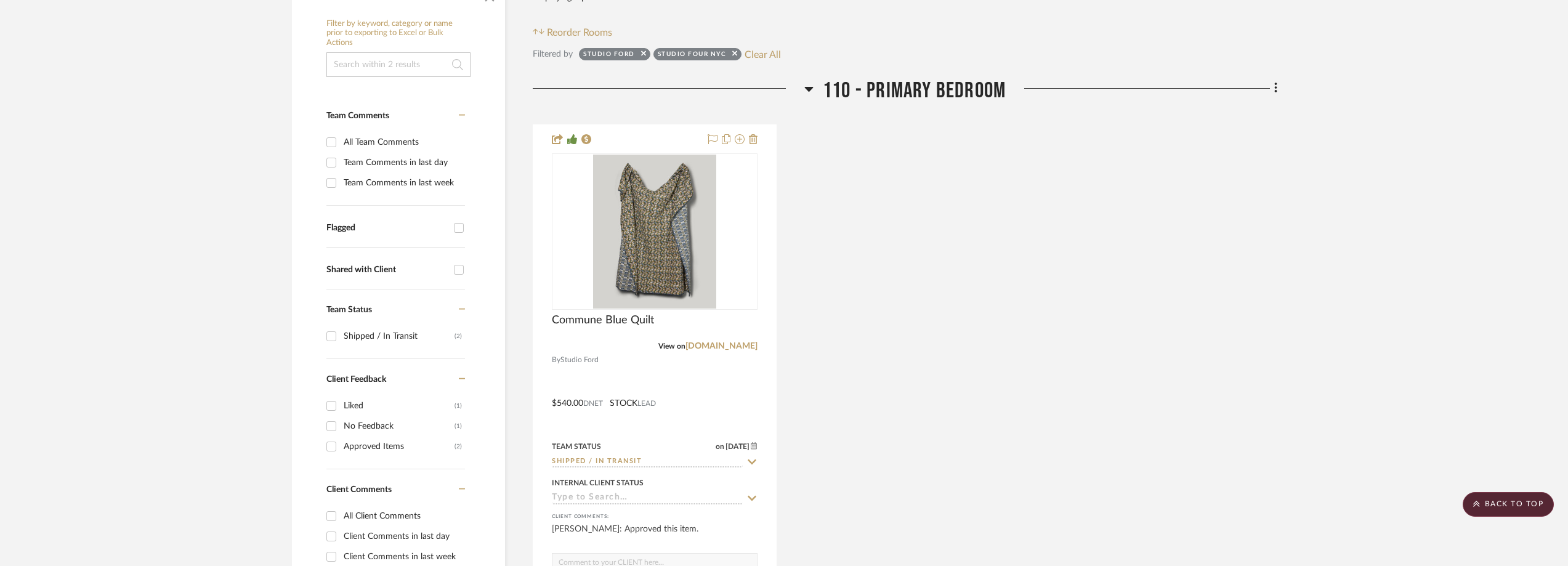
scroll to position [81, 0]
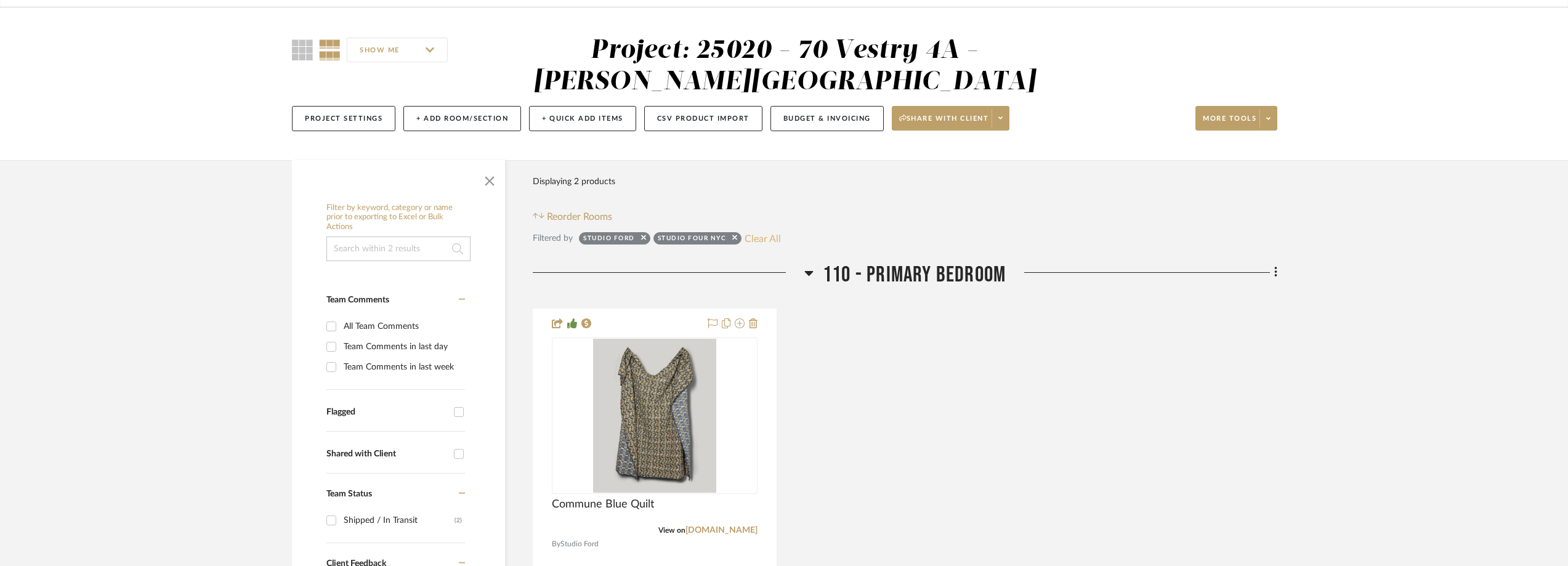
click at [771, 243] on button "Clear All" at bounding box center [763, 238] width 36 height 16
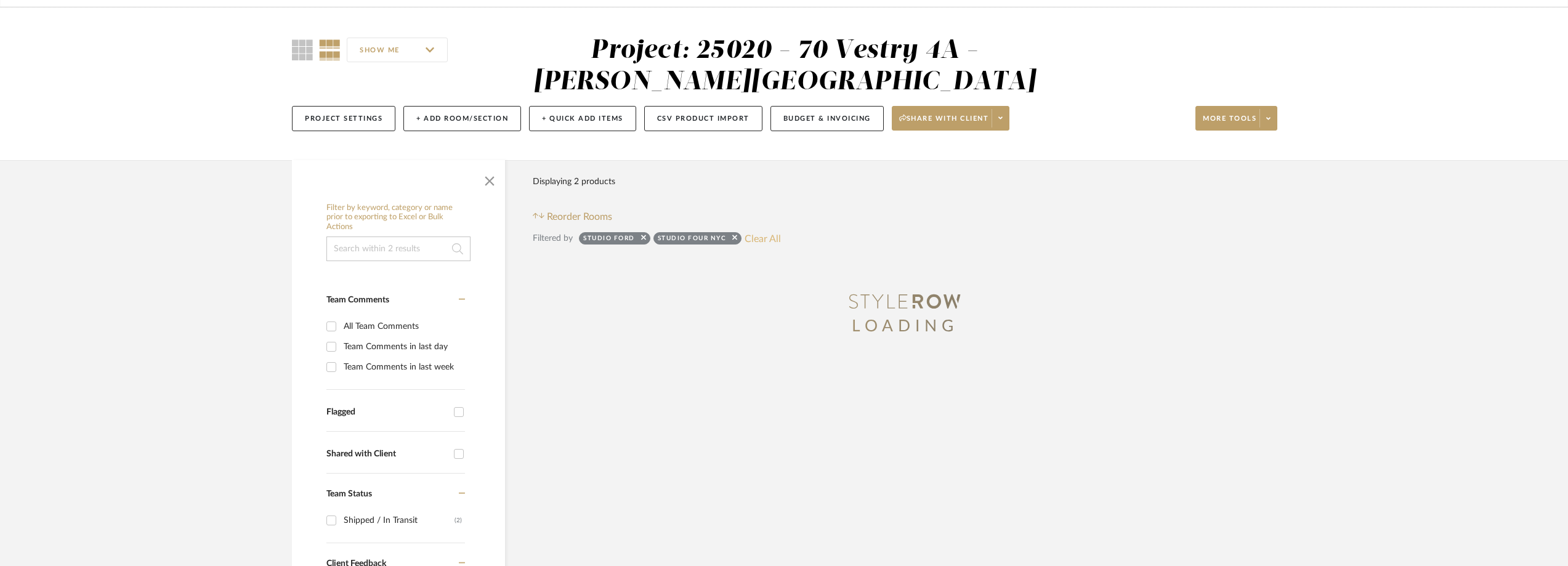
checkbox input "false"
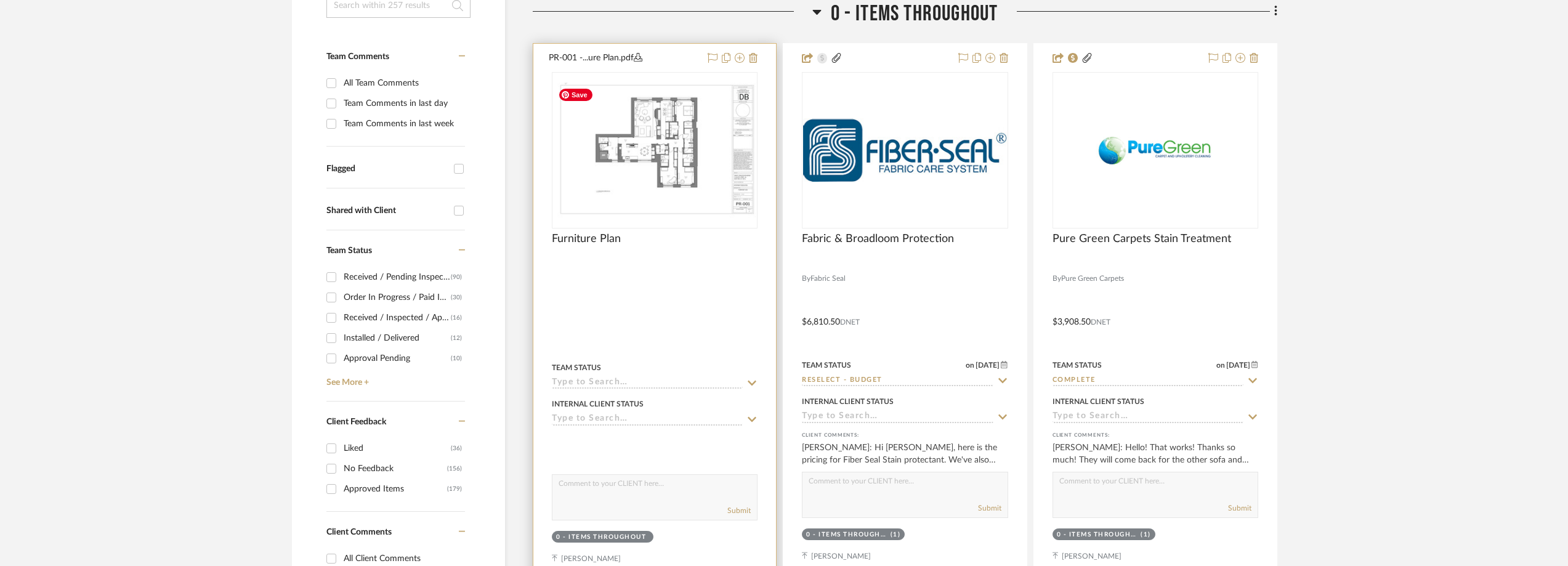
scroll to position [513, 0]
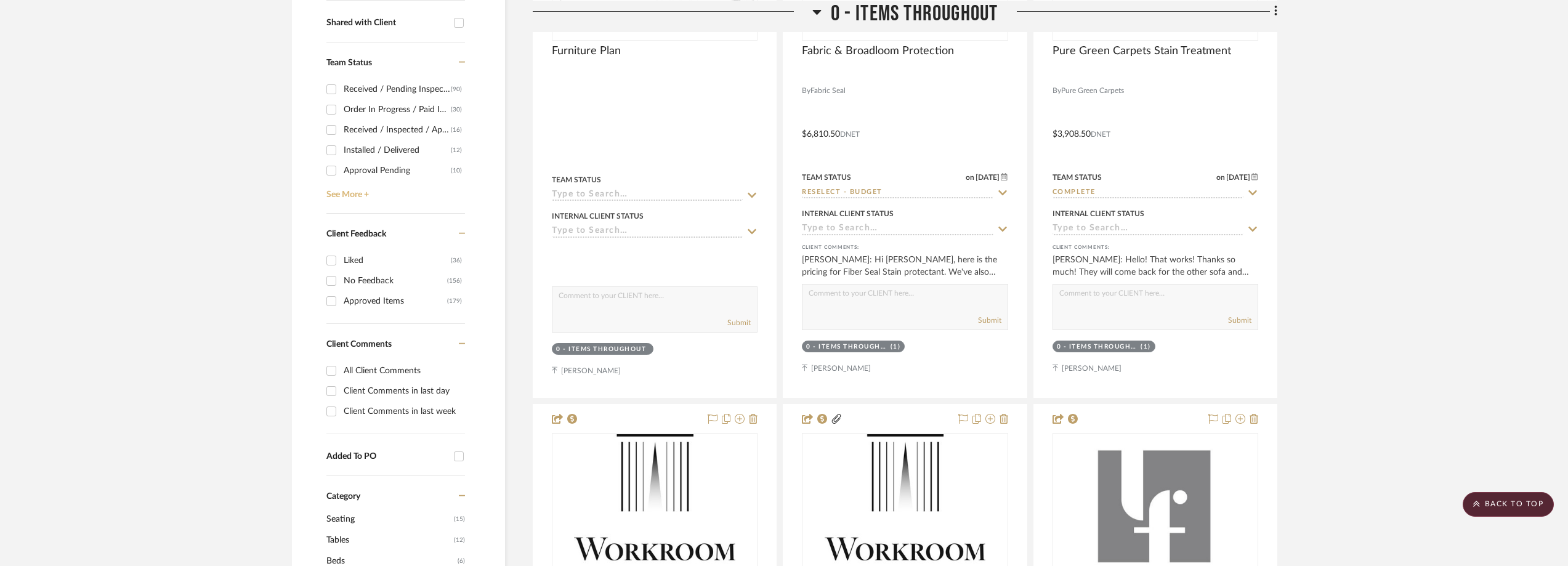
click at [343, 197] on link "See More +" at bounding box center [394, 190] width 142 height 20
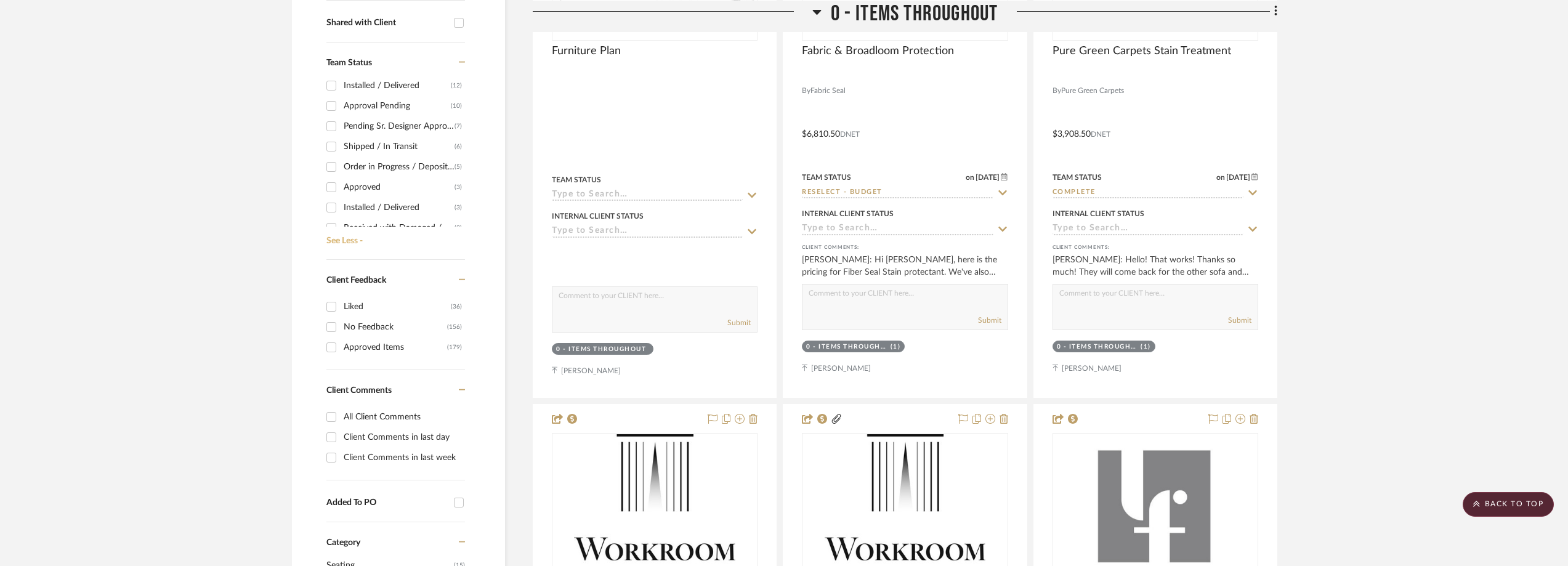
scroll to position [123, 0]
click at [373, 89] on div "Shipped / In Transit" at bounding box center [399, 88] width 111 height 20
click at [341, 89] on input "Shipped / In Transit (6)" at bounding box center [331, 88] width 20 height 20
checkbox input "true"
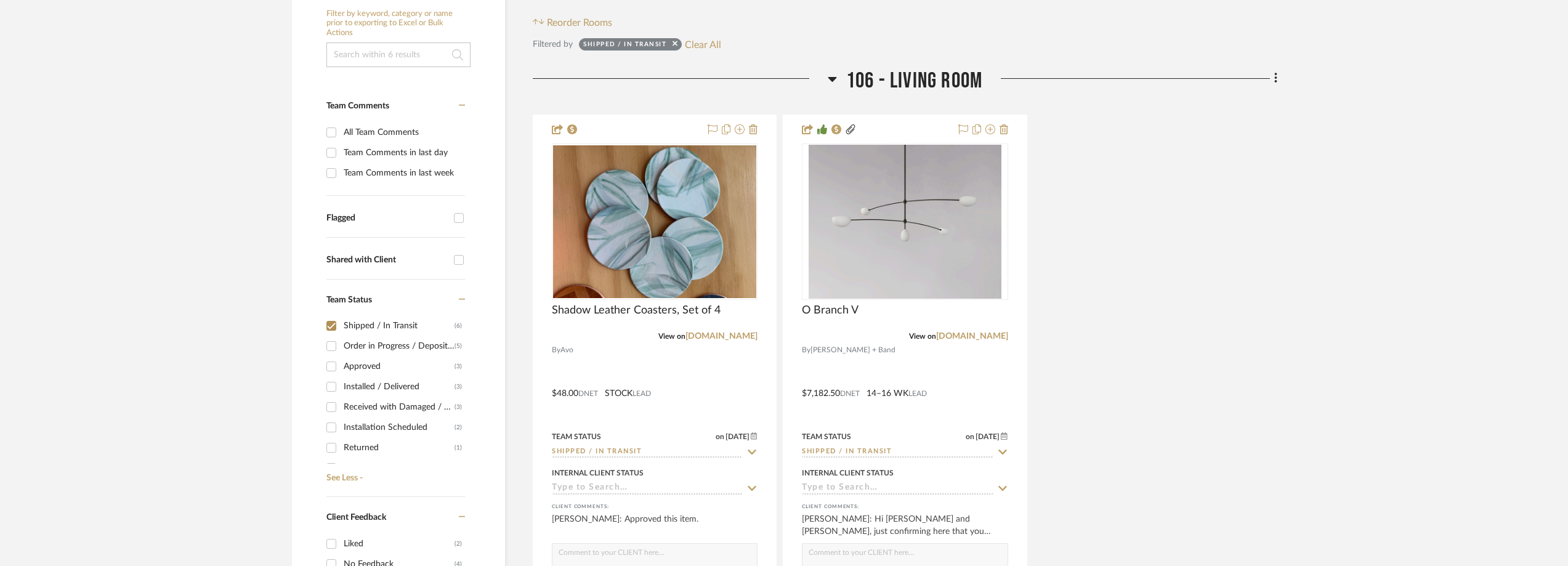
scroll to position [328, 0]
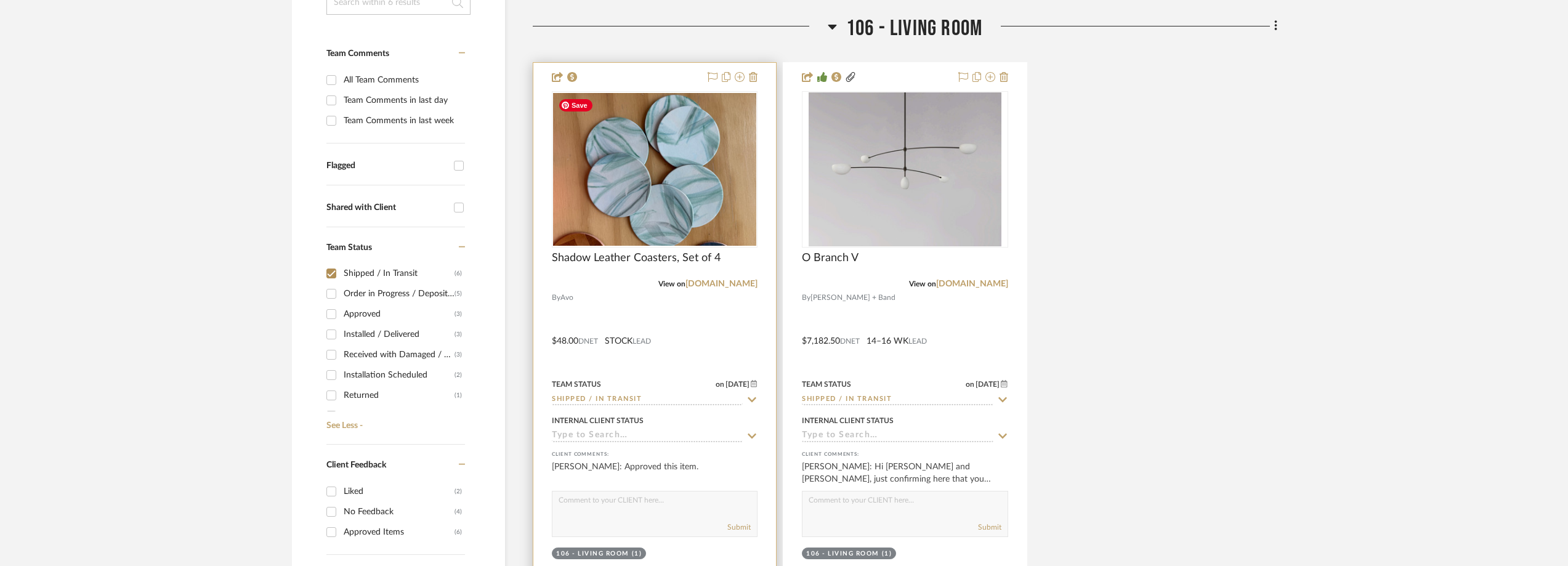
click at [0, 0] on img at bounding box center [0, 0] width 0 height 0
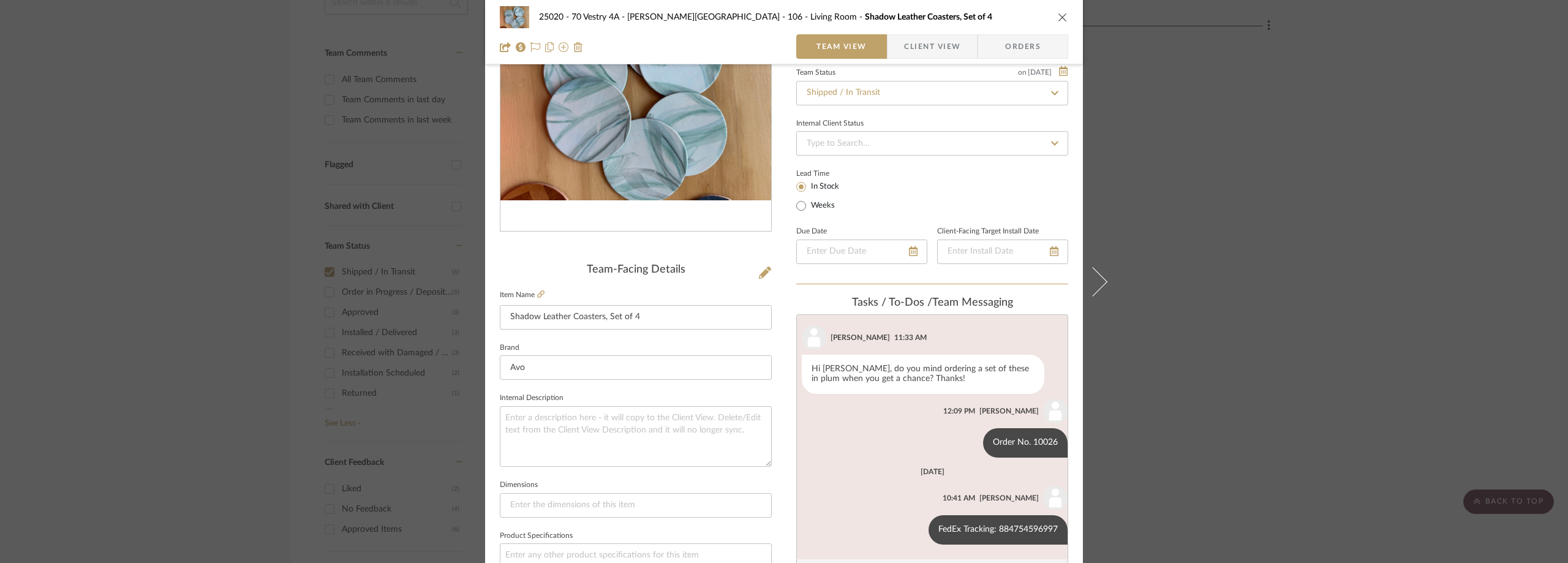
scroll to position [184, 0]
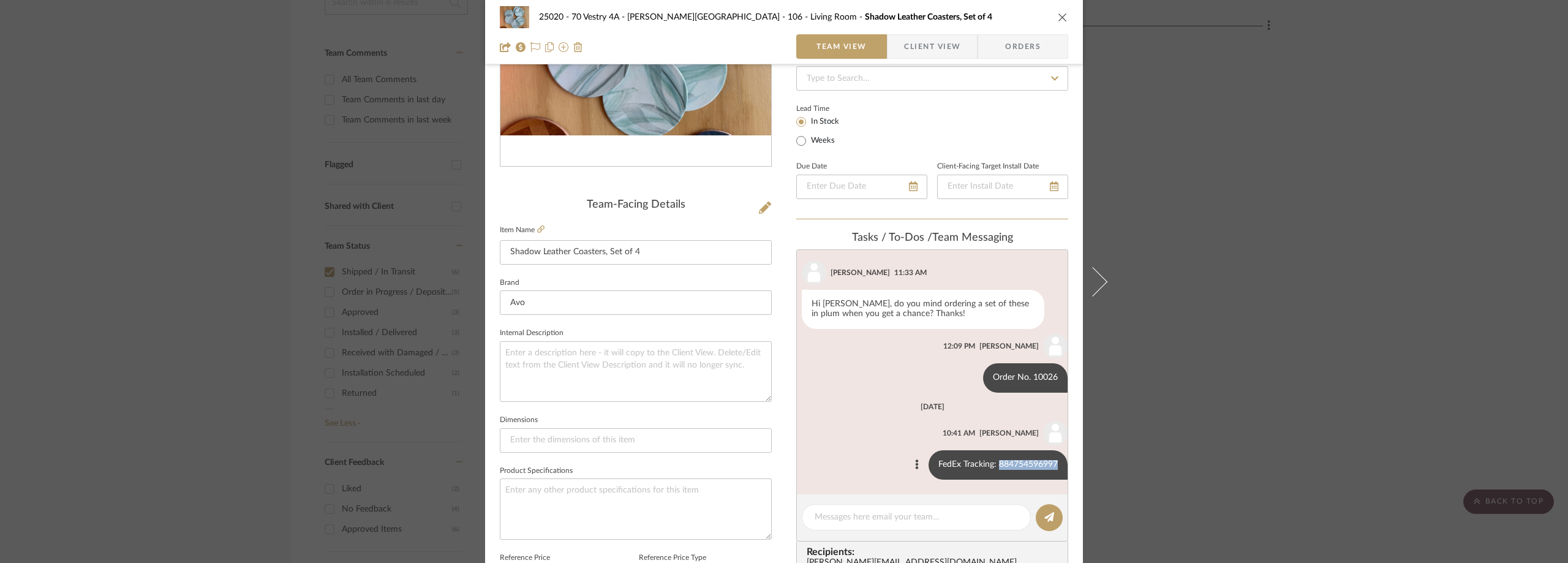
drag, startPoint x: 987, startPoint y: 462, endPoint x: 1045, endPoint y: 466, distance: 58.1
click at [1045, 466] on div "FedEx Tracking: 884754596997" at bounding box center [998, 464] width 139 height 29
copy div "884754596997"
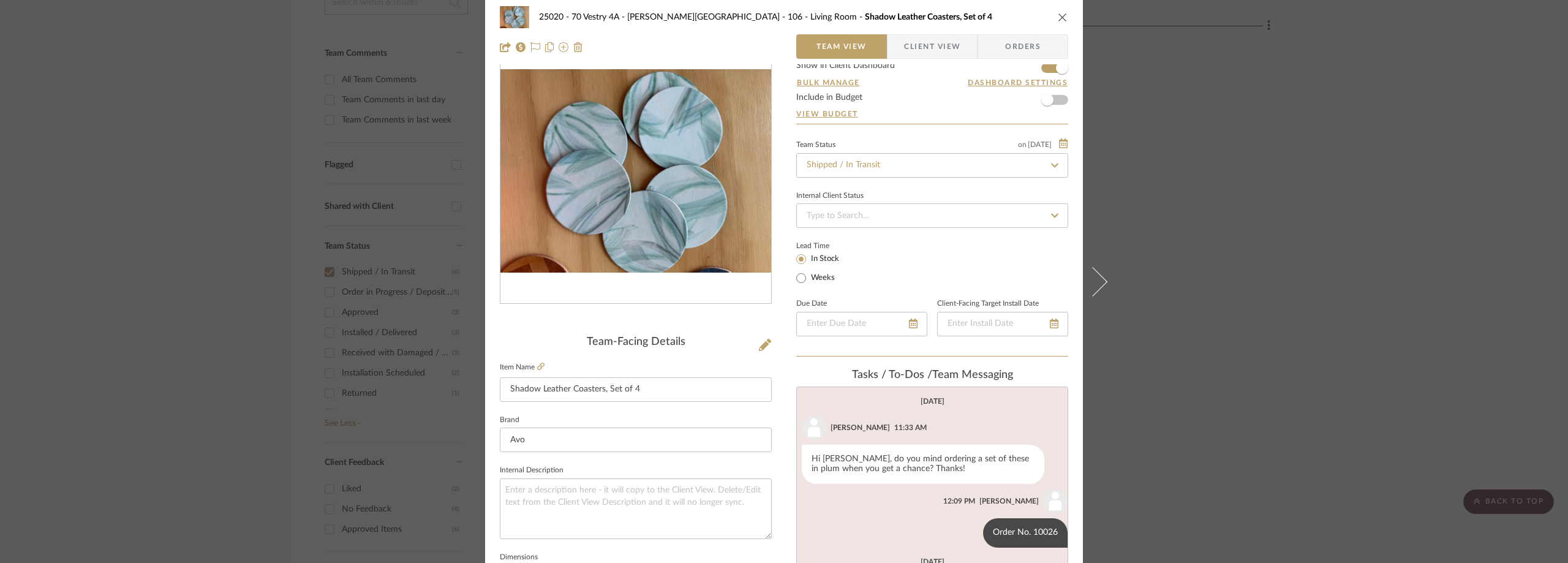
scroll to position [0, 0]
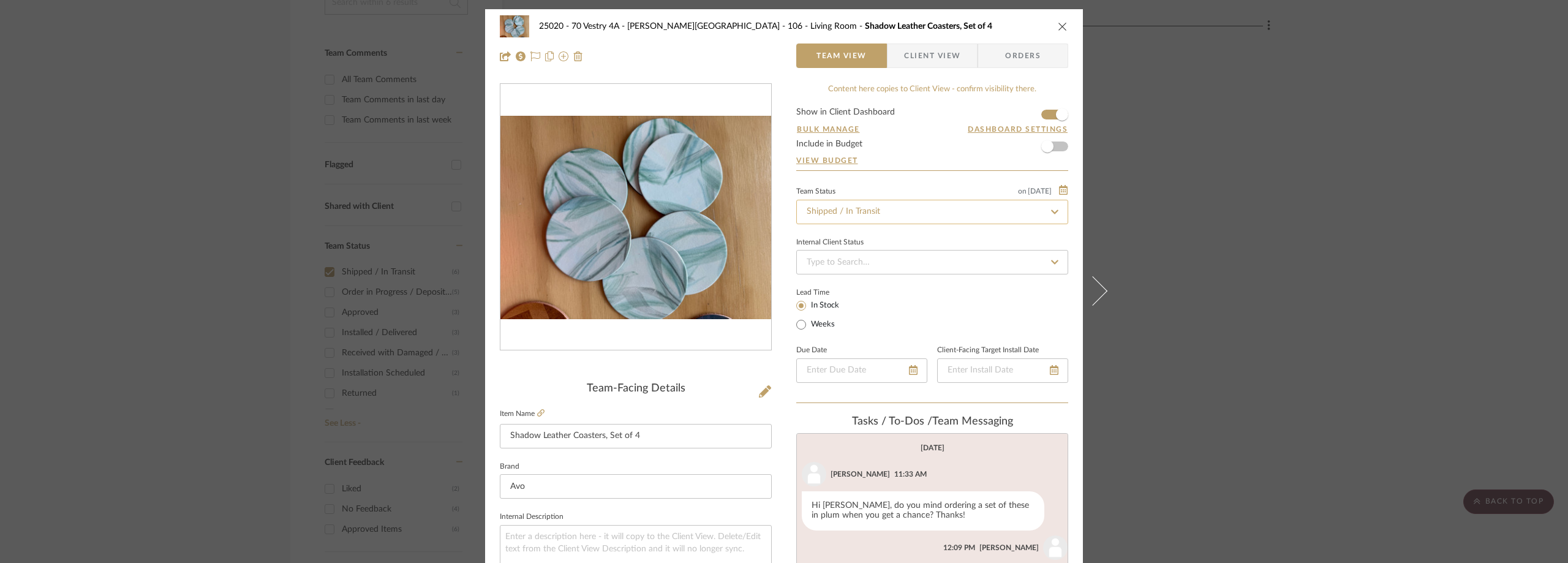
click at [857, 210] on input "Shipped / In Transit" at bounding box center [931, 212] width 272 height 25
type input "rece"
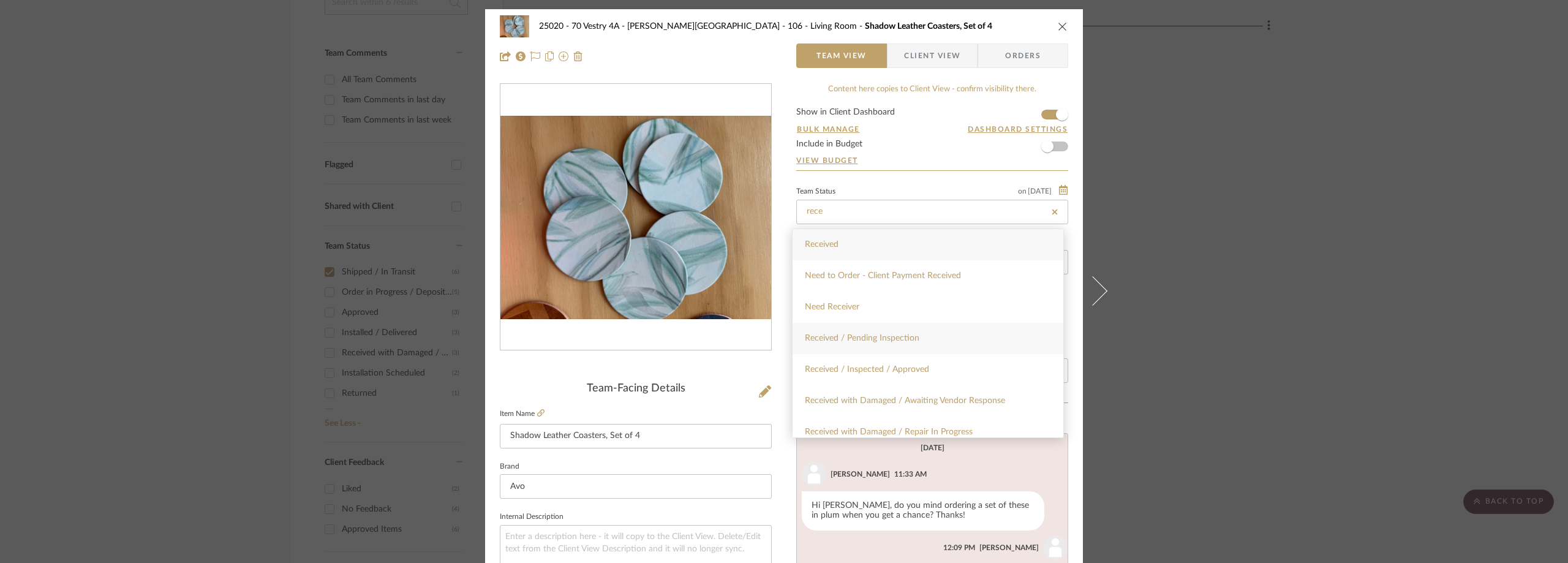
click at [896, 336] on span "Received / Pending Inspection" at bounding box center [861, 337] width 115 height 9
type input "[DATE]"
type input "Received / Pending Inspection"
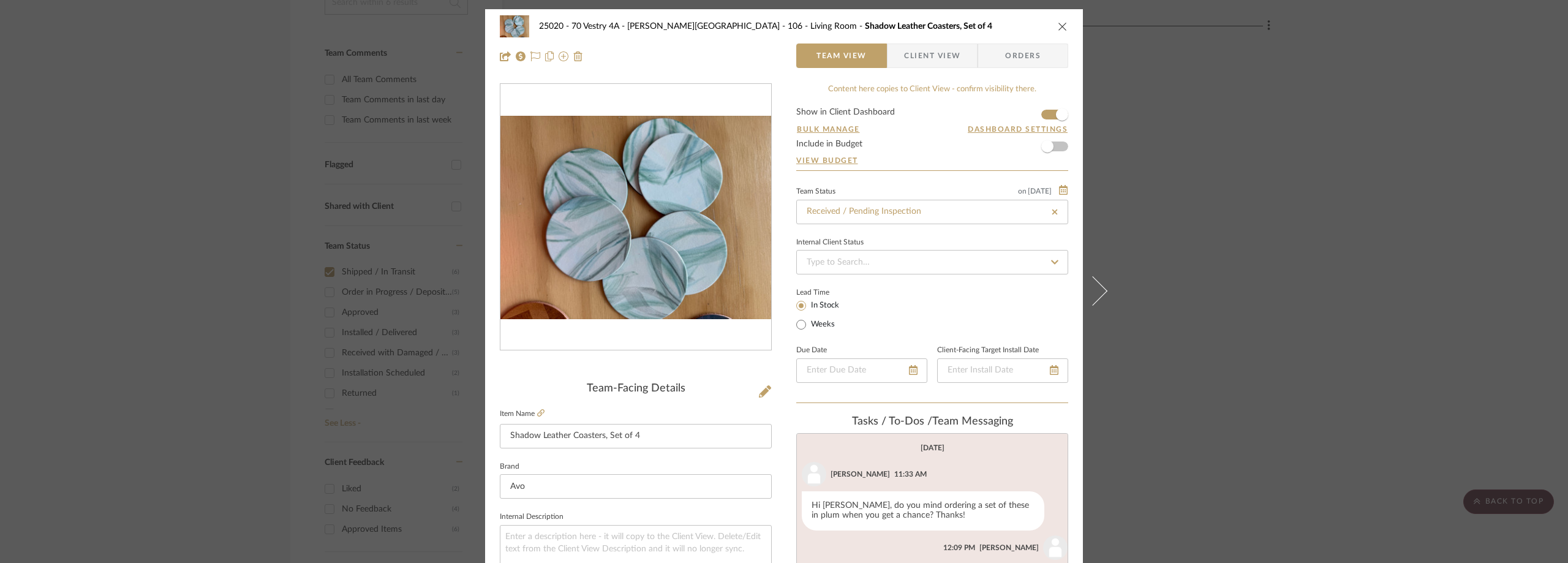
type input "[DATE]"
type input "Received / Pending Inspection"
click at [1254, 179] on div "25020 - 70 Vestry 4A - [PERSON_NAME] 106 - Living Room Shadow Leather Coasters,…" at bounding box center [784, 282] width 1568 height 563
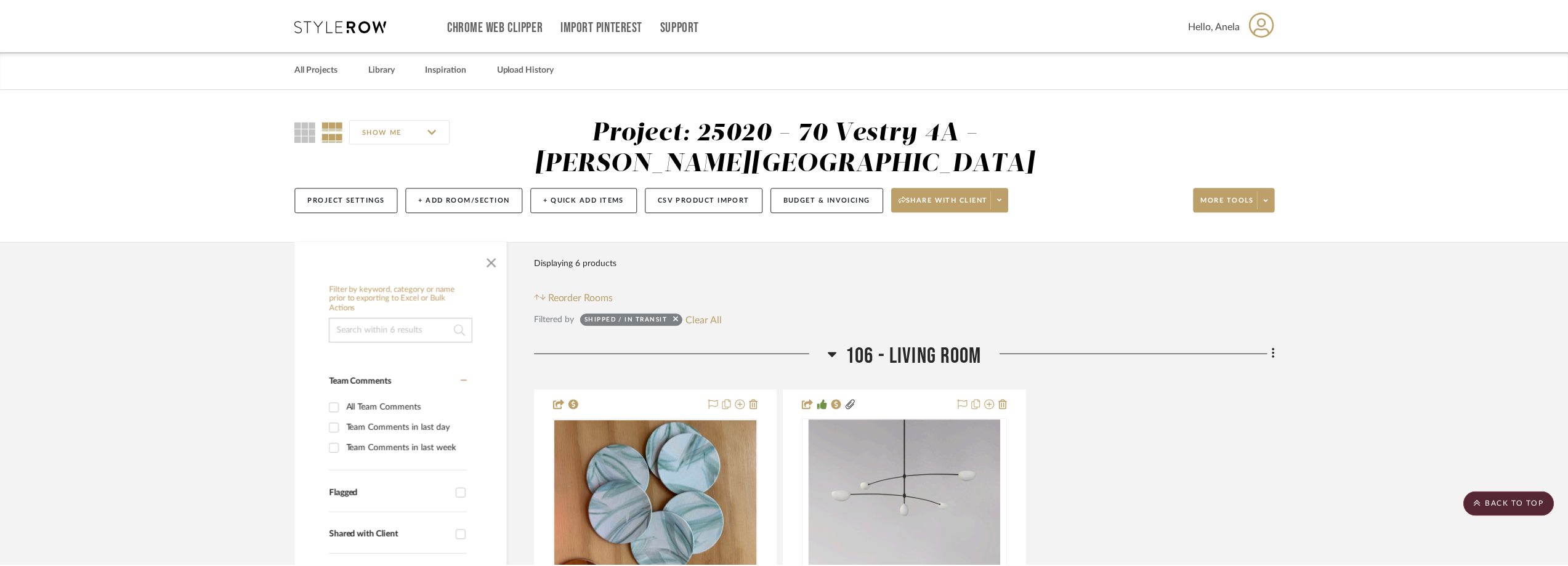
scroll to position [328, 0]
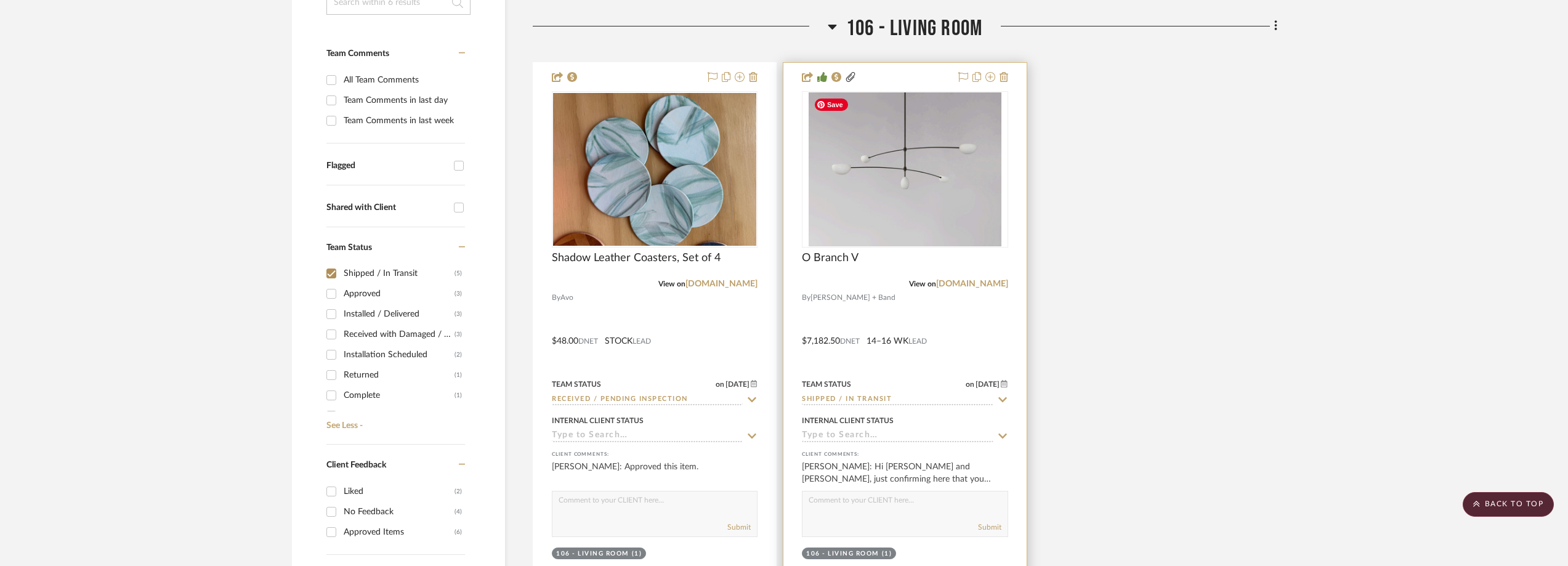
click at [0, 0] on img at bounding box center [0, 0] width 0 height 0
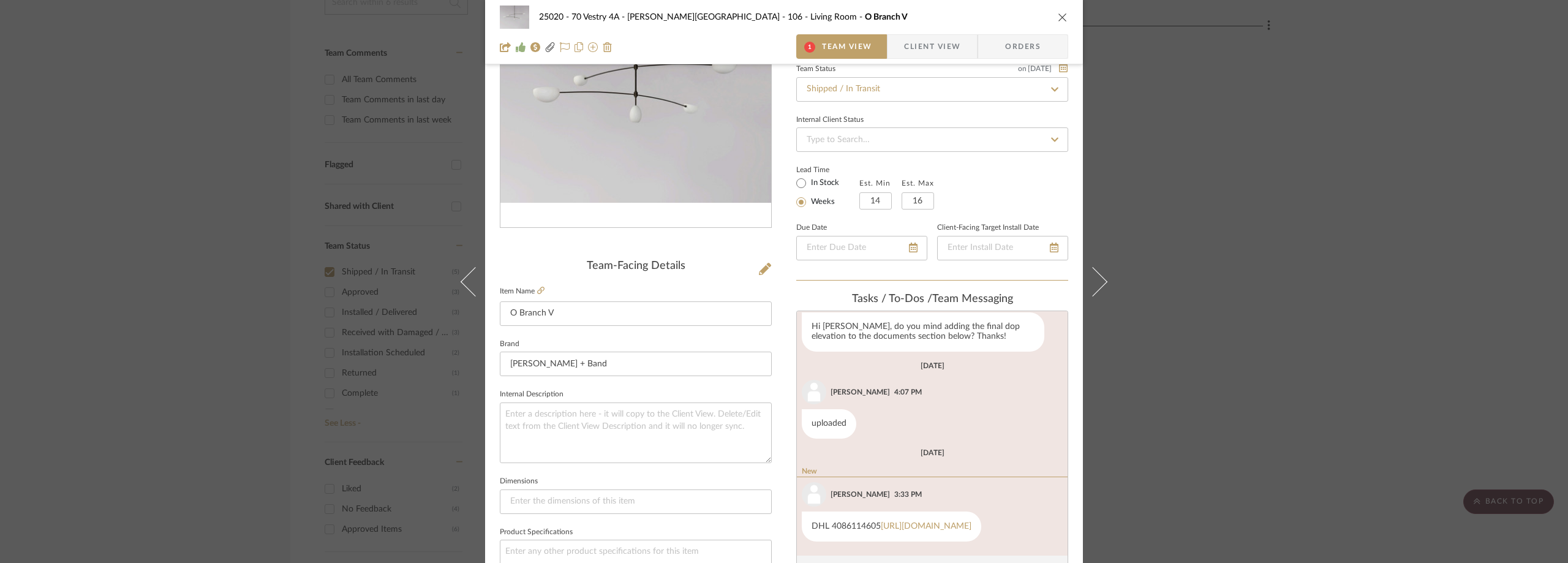
scroll to position [505, 0]
click at [1190, 206] on div "25020 - 70 Vestry 4A - [PERSON_NAME] 106 - Living Room O Branch V 1 Team View C…" at bounding box center [784, 282] width 1568 height 563
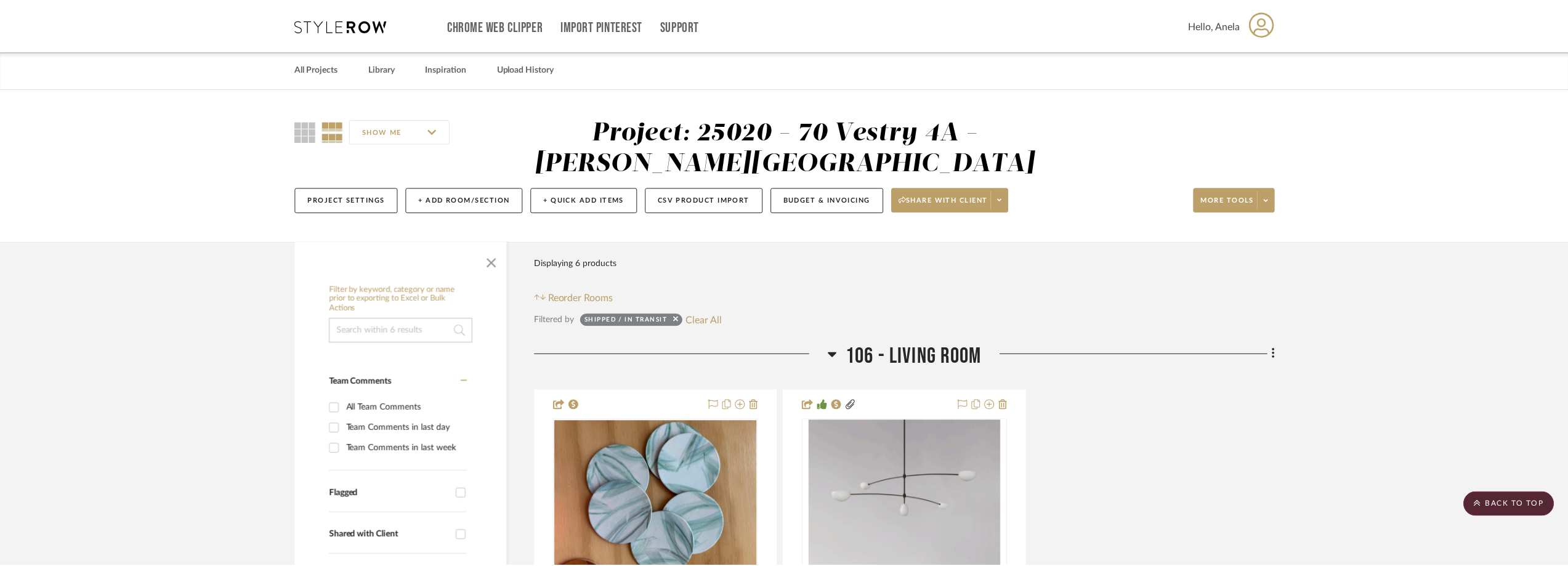
scroll to position [328, 0]
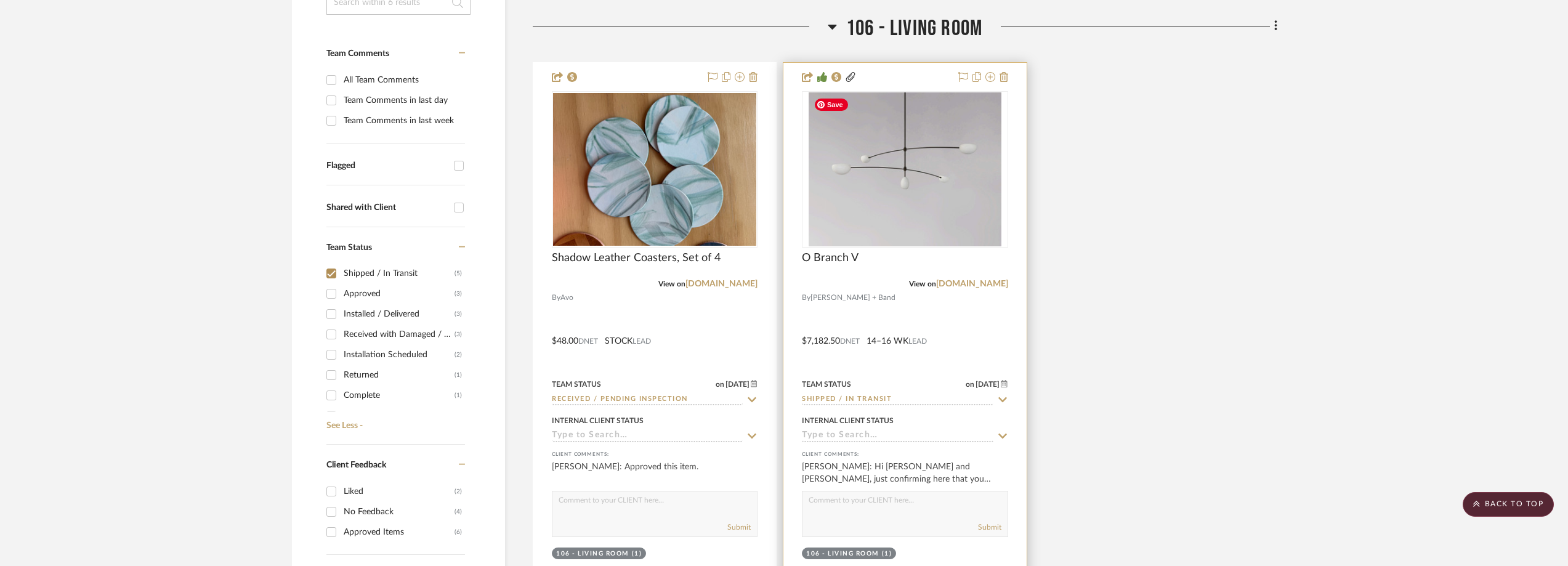
click at [888, 202] on img "0" at bounding box center [906, 170] width 193 height 154
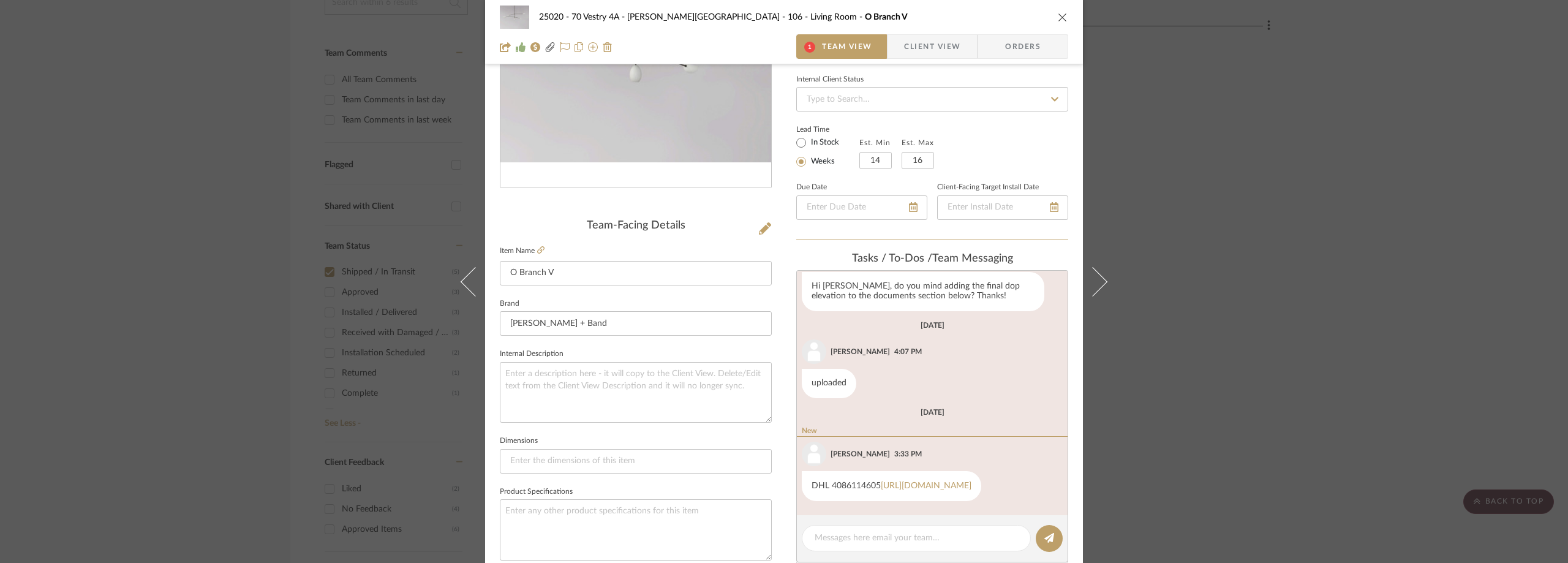
scroll to position [184, 0]
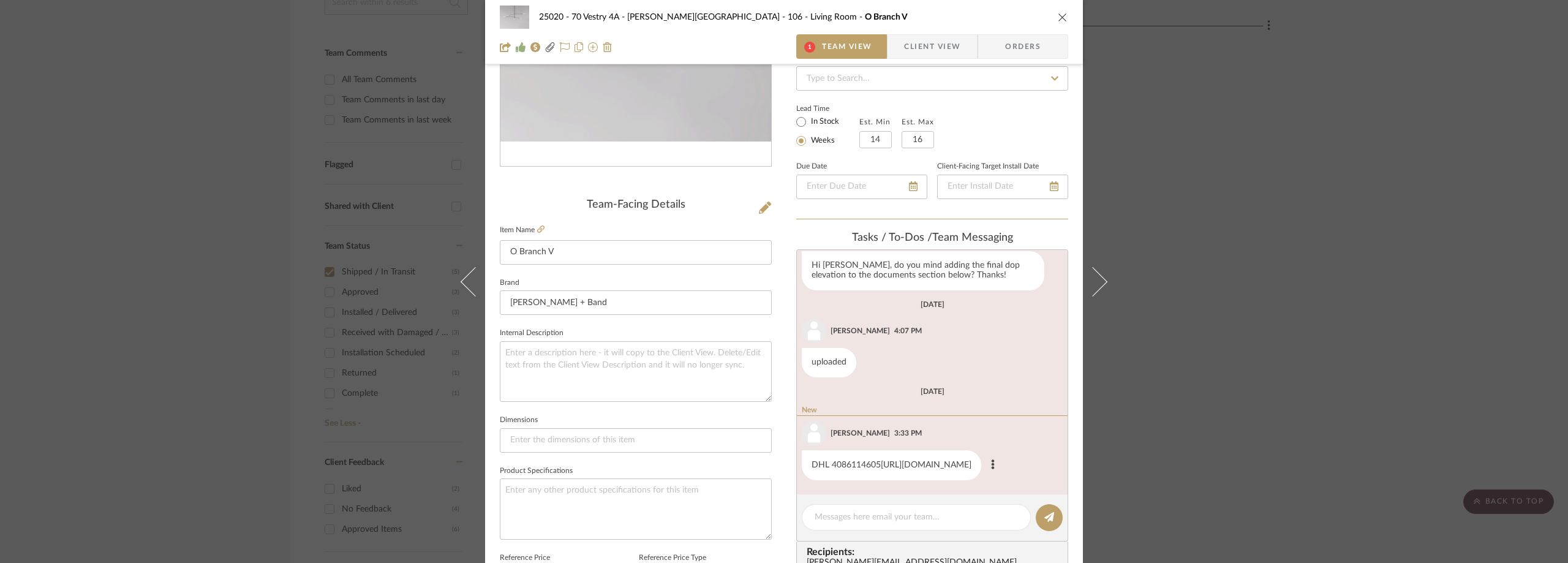
click at [922, 461] on link "[URL][DOMAIN_NAME]" at bounding box center [926, 464] width 91 height 9
click at [1197, 221] on div "25020 - 70 Vestry 4A - [PERSON_NAME] 106 - Living Room O Branch V 1 Team View C…" at bounding box center [784, 282] width 1568 height 563
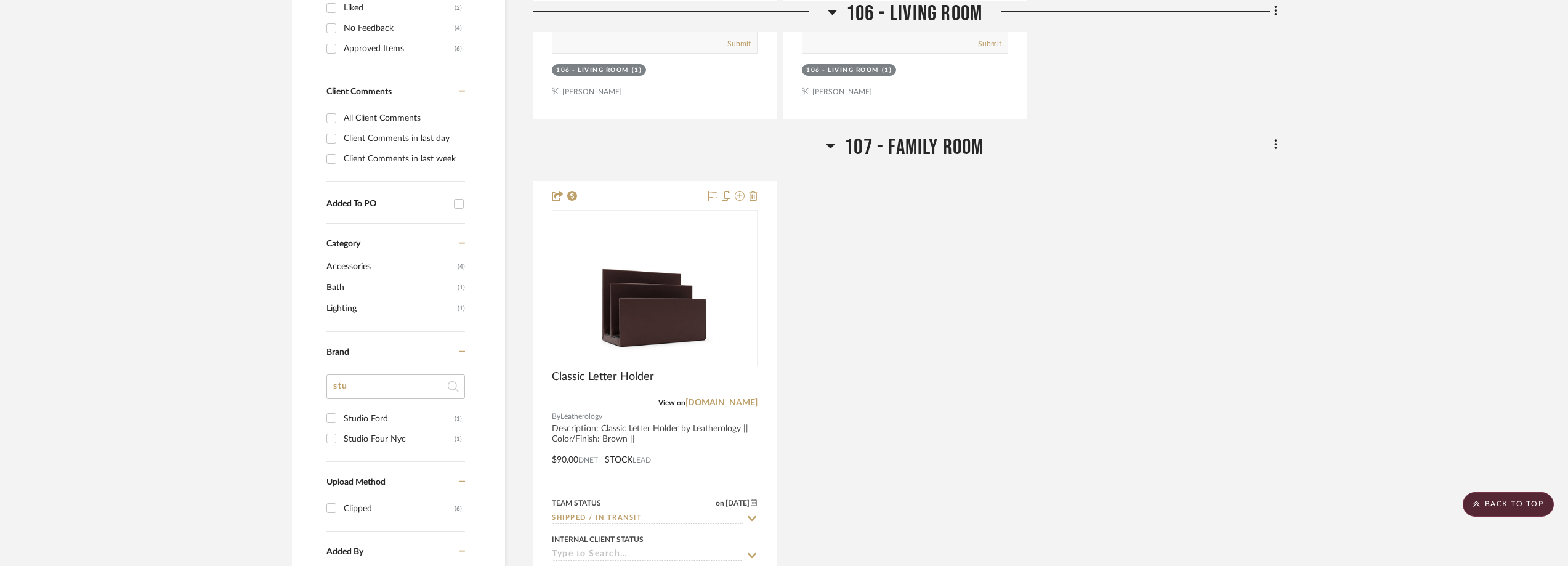
scroll to position [1066, 0]
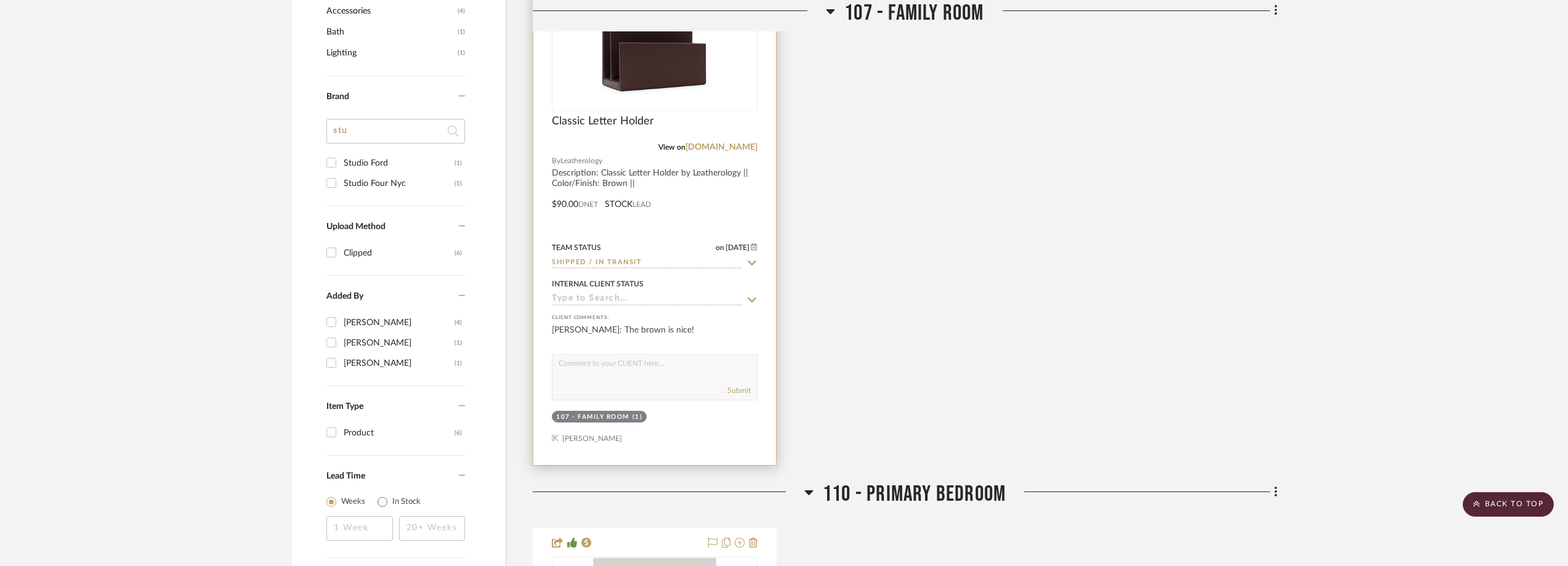
click at [0, 0] on img at bounding box center [0, 0] width 0 height 0
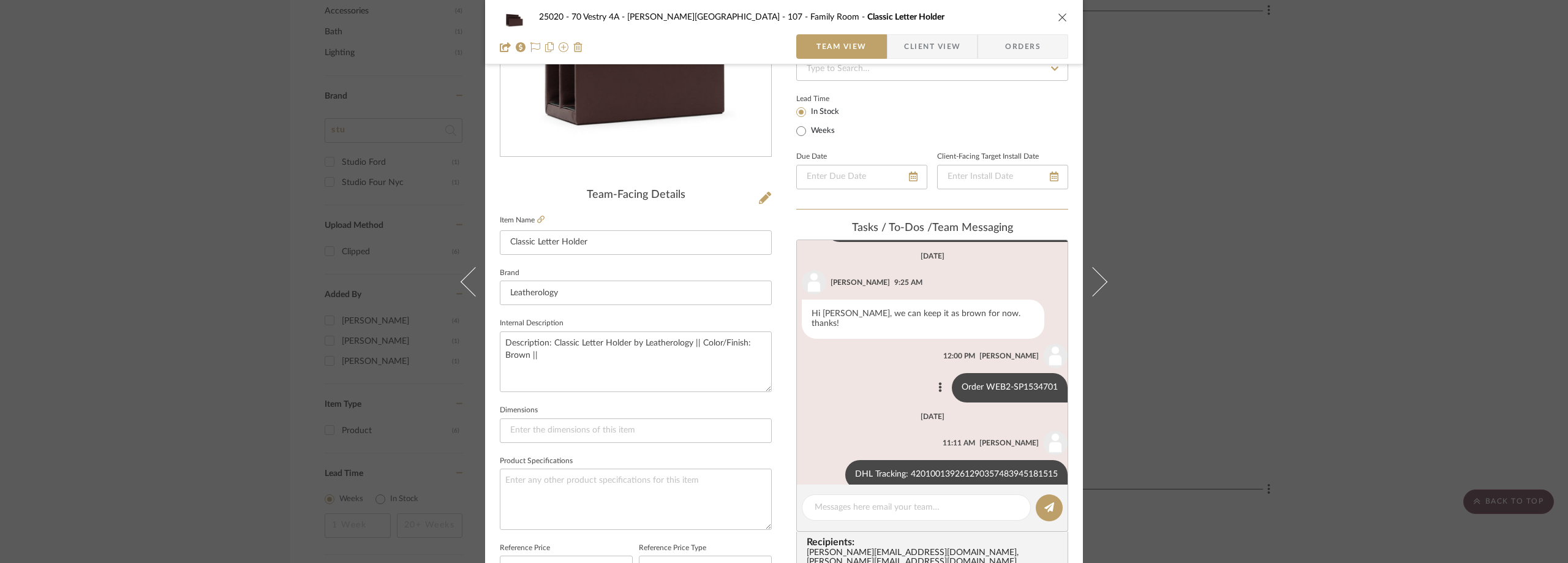
scroll to position [306, 0]
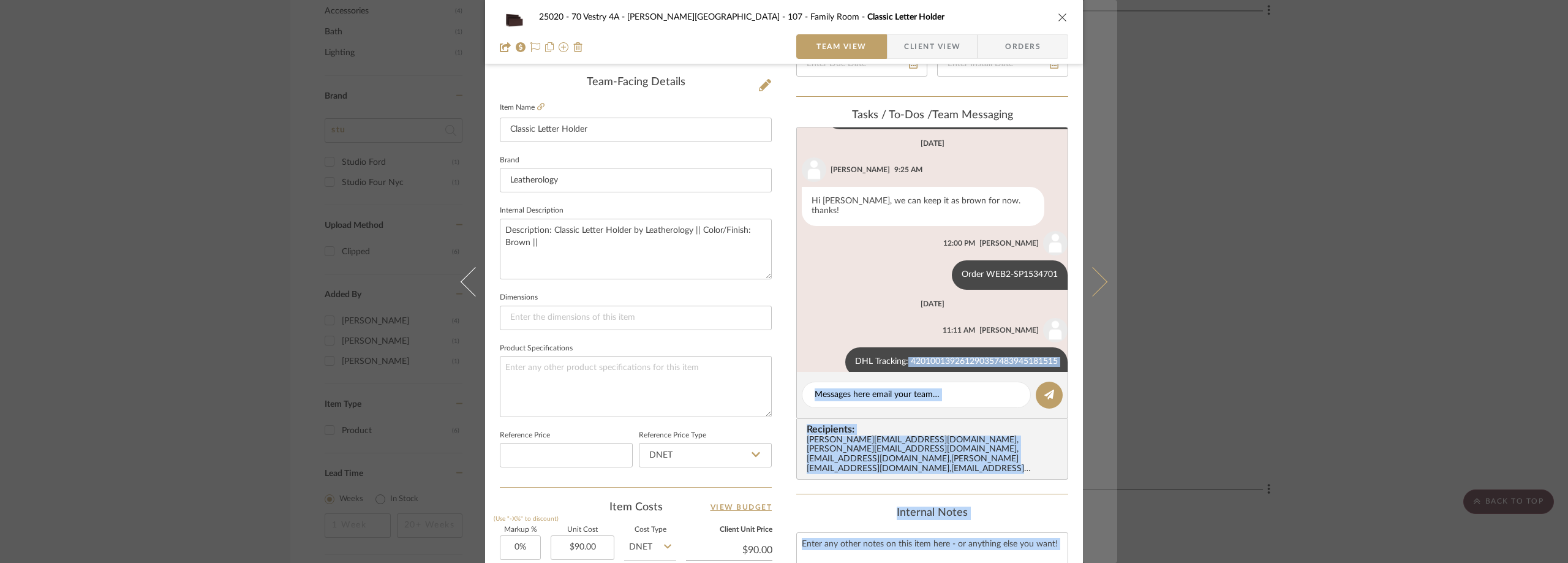
drag, startPoint x: 896, startPoint y: 340, endPoint x: 1088, endPoint y: 342, distance: 192.0
click at [1088, 342] on mat-dialog-content "25020 - 70 Vestry 4A - [PERSON_NAME] 107 - Family Room Classic Letter Holder Te…" at bounding box center [784, 278] width 666 height 1150
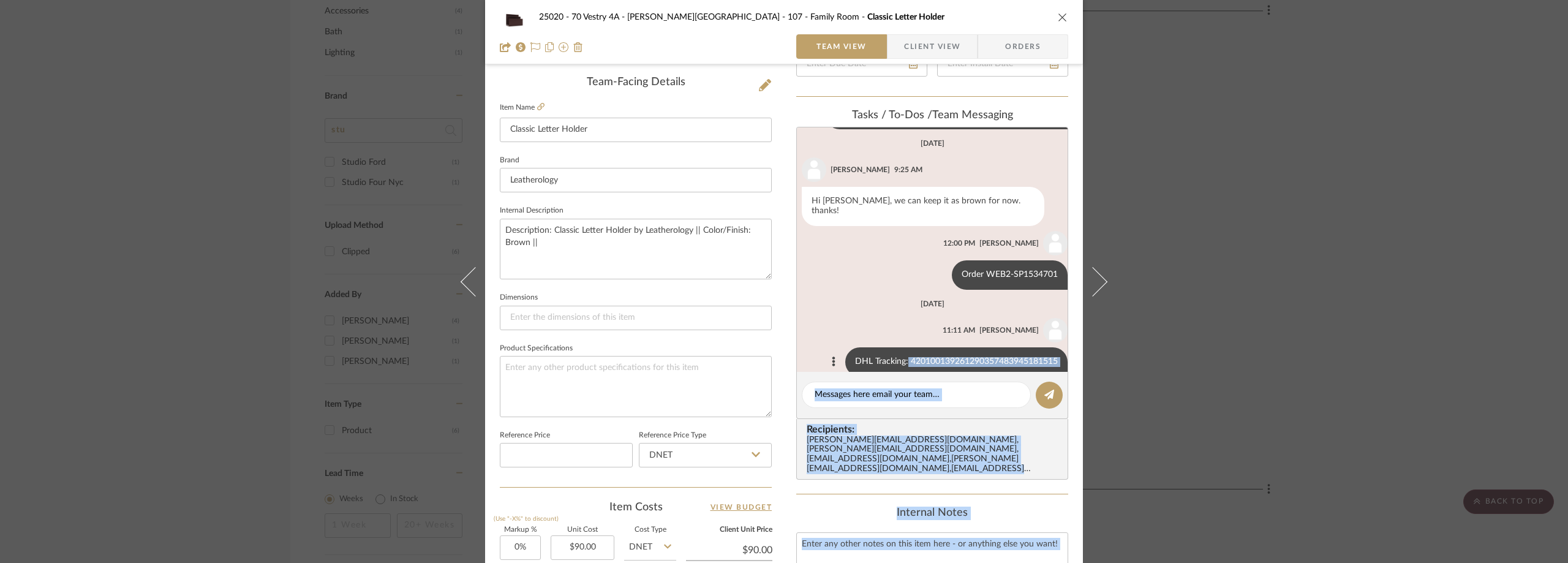
click at [1028, 347] on div "DHL Tracking: 420100139261290357483945181515" at bounding box center [956, 361] width 223 height 29
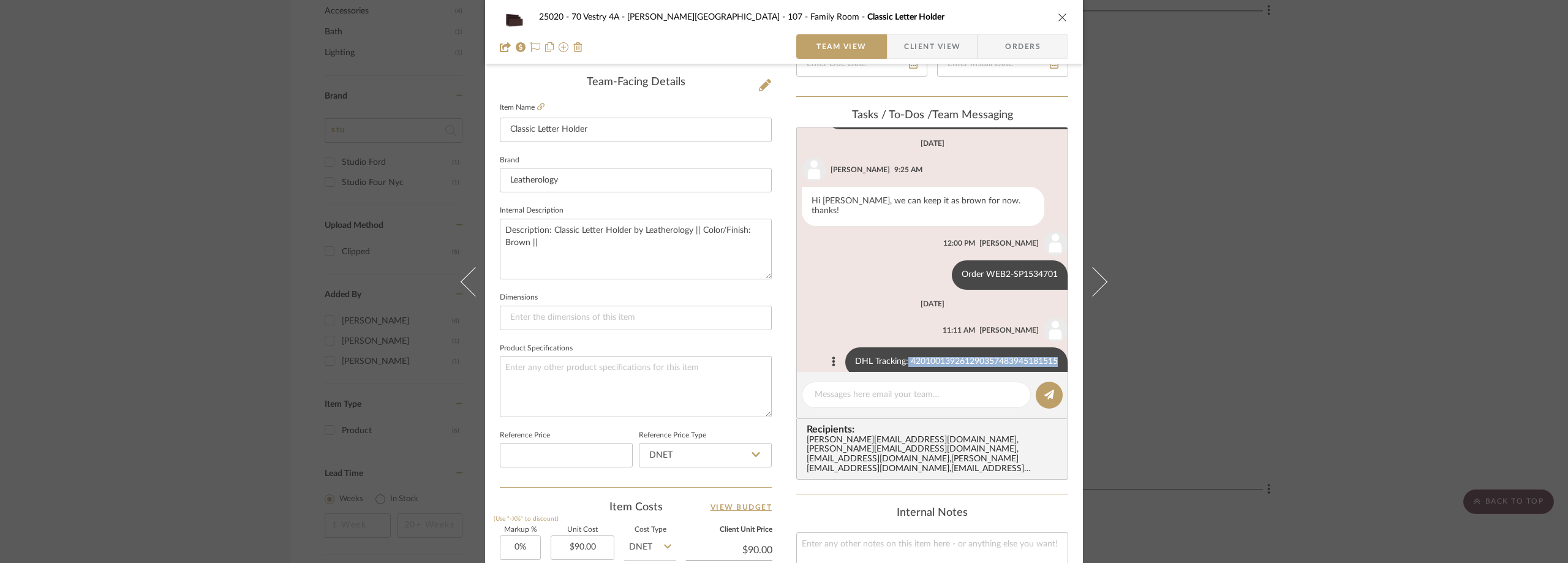
drag, startPoint x: 896, startPoint y: 342, endPoint x: 1048, endPoint y: 344, distance: 152.0
click at [1048, 347] on div "DHL Tracking: 420100139261290357483945181515" at bounding box center [956, 361] width 223 height 29
copy div "420100139261290357483945181515"
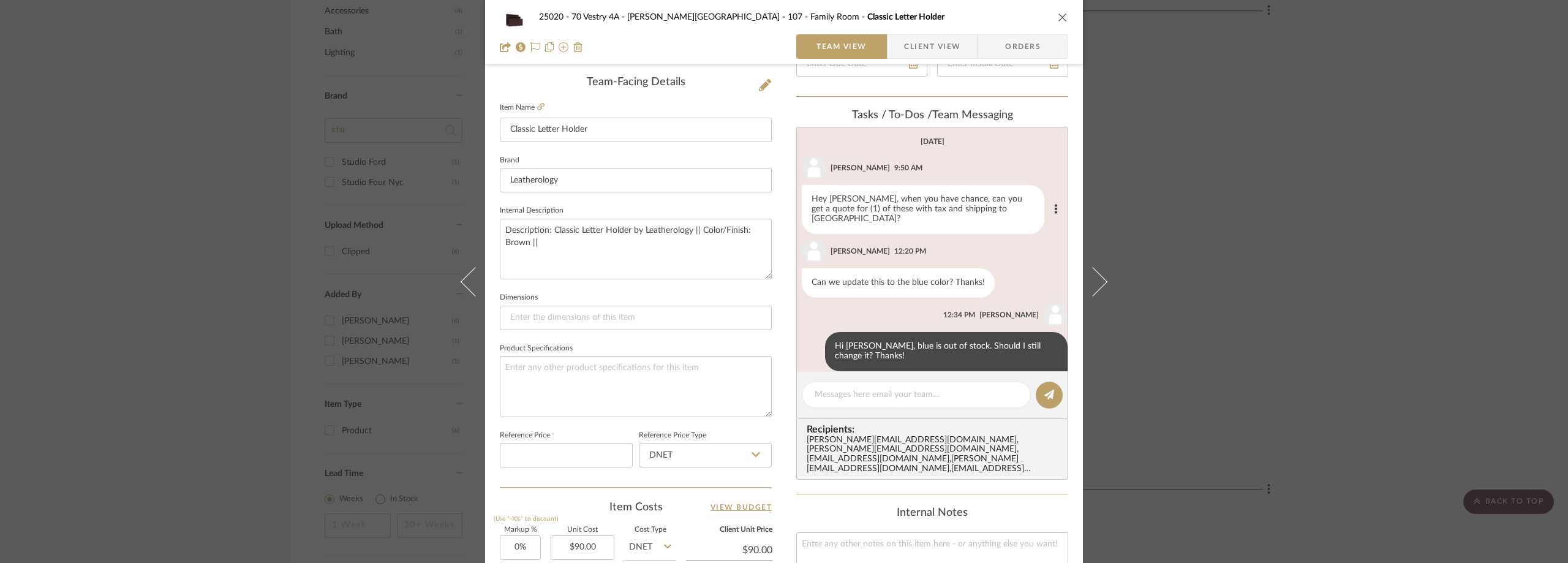
scroll to position [0, 0]
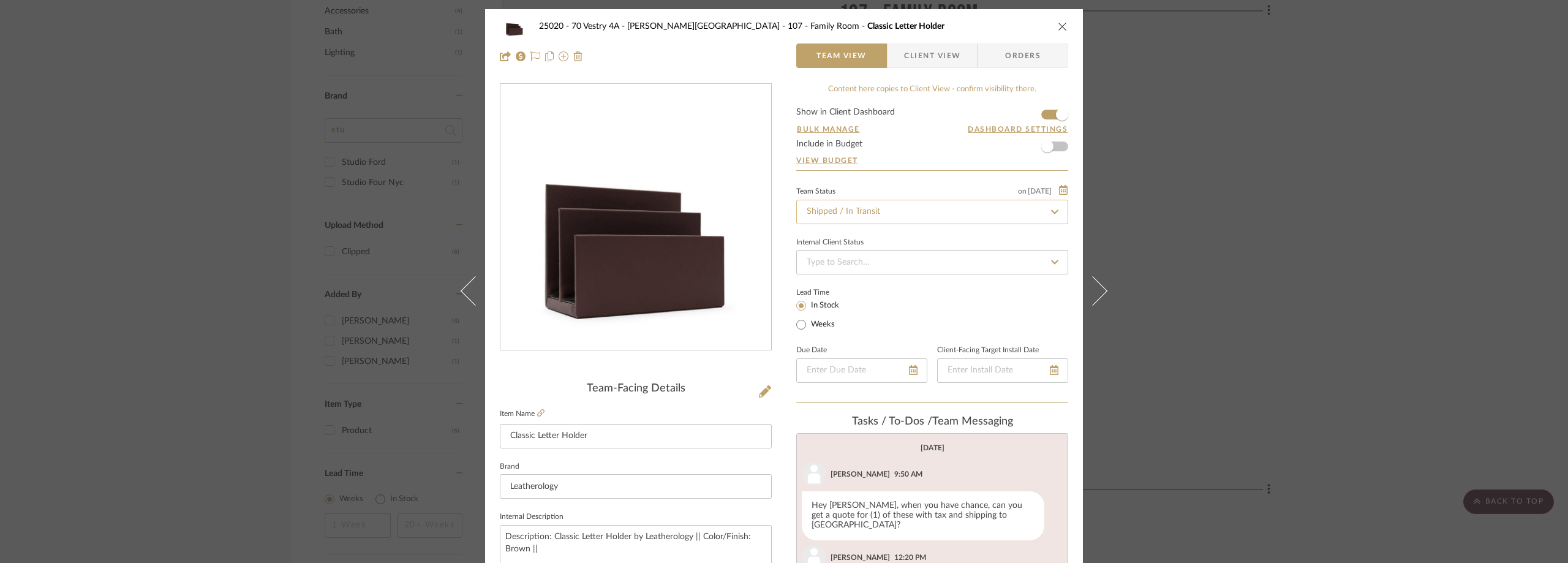
click at [872, 207] on input "Shipped / In Transit" at bounding box center [931, 212] width 272 height 25
type input "rece"
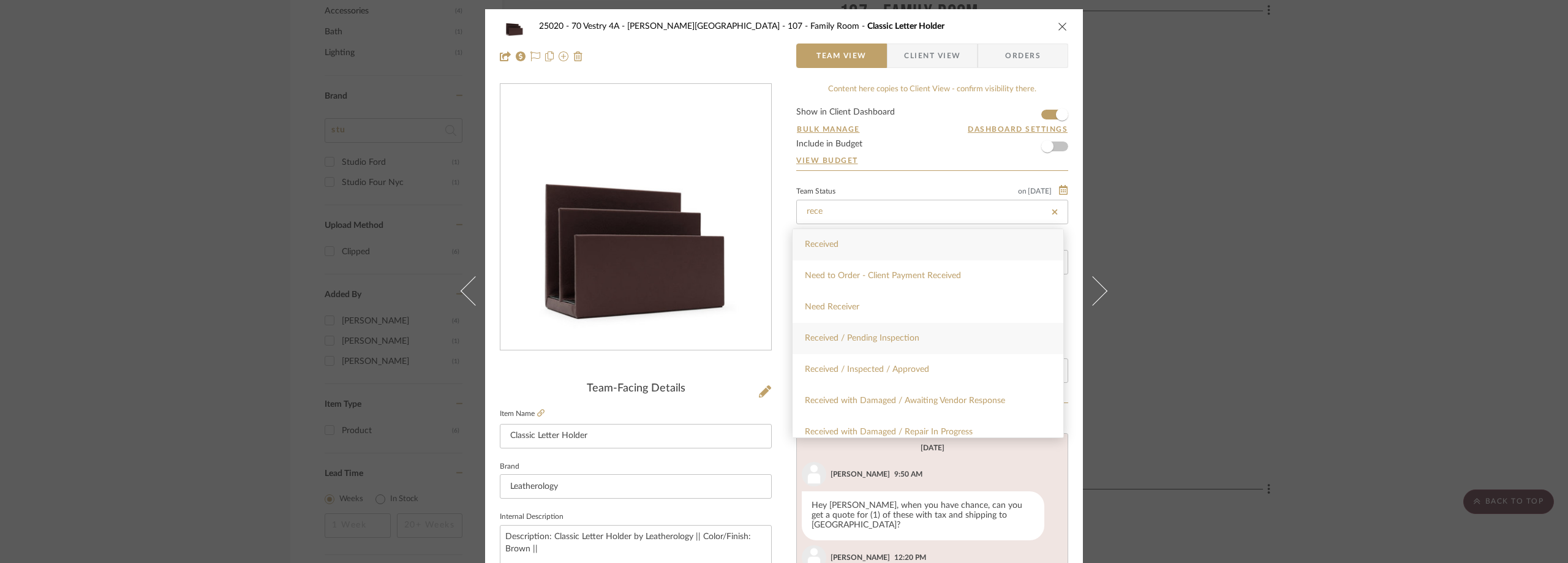
click at [928, 336] on div "Received / Pending Inspection" at bounding box center [928, 338] width 271 height 31
type input "[DATE]"
type input "Received / Pending Inspection"
type input "[DATE]"
type input "Received / Pending Inspection"
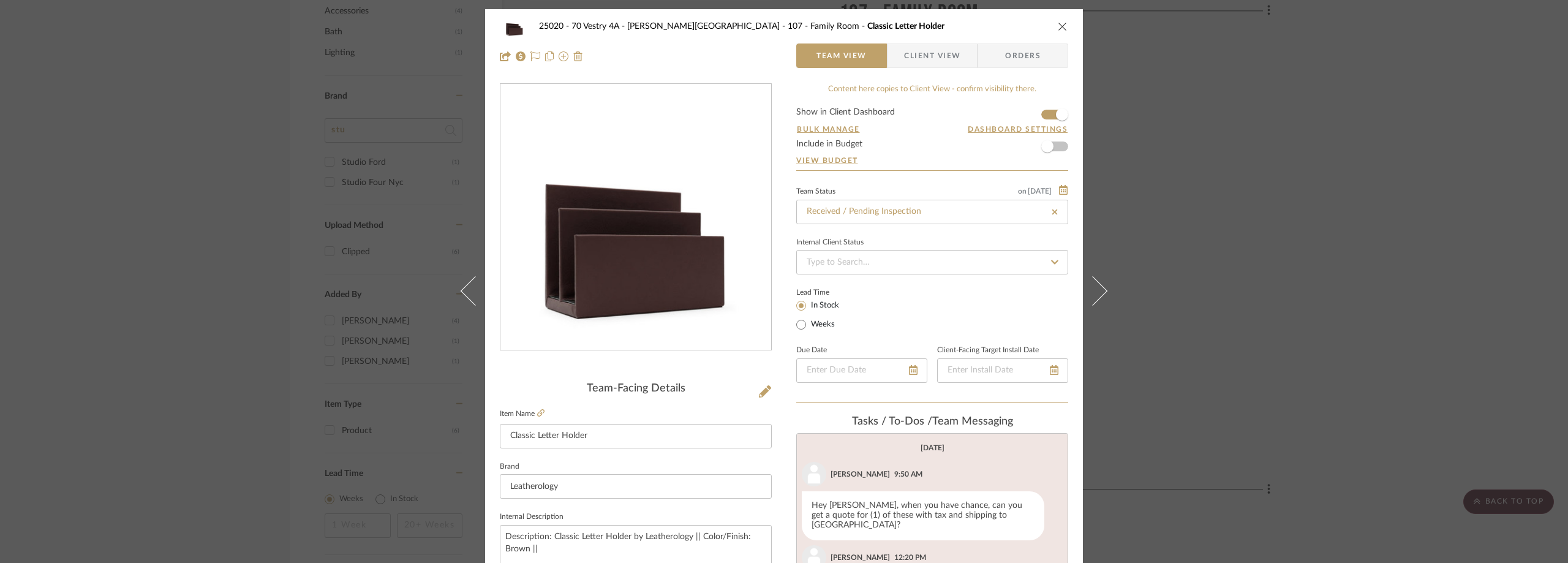
click at [1219, 209] on div "25020 - 70 Vestry 4A - [PERSON_NAME] 107 - Family Room Classic Letter Holder Te…" at bounding box center [784, 282] width 1568 height 563
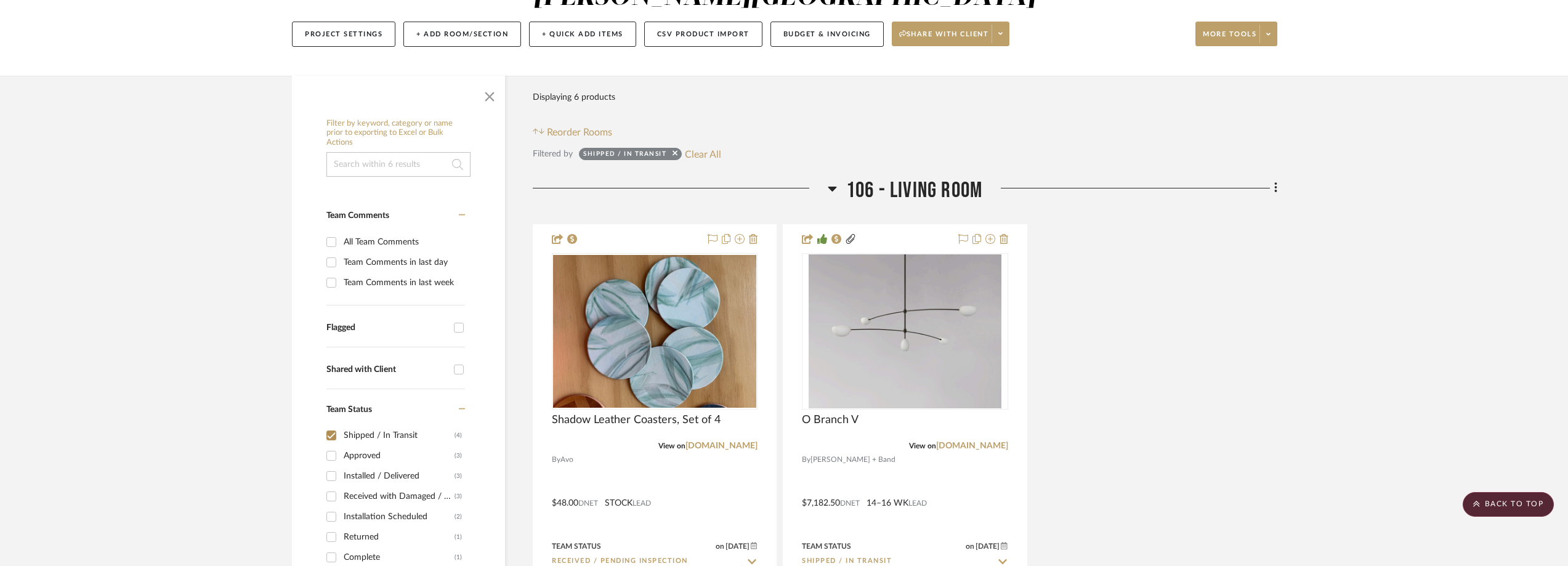
scroll to position [22, 0]
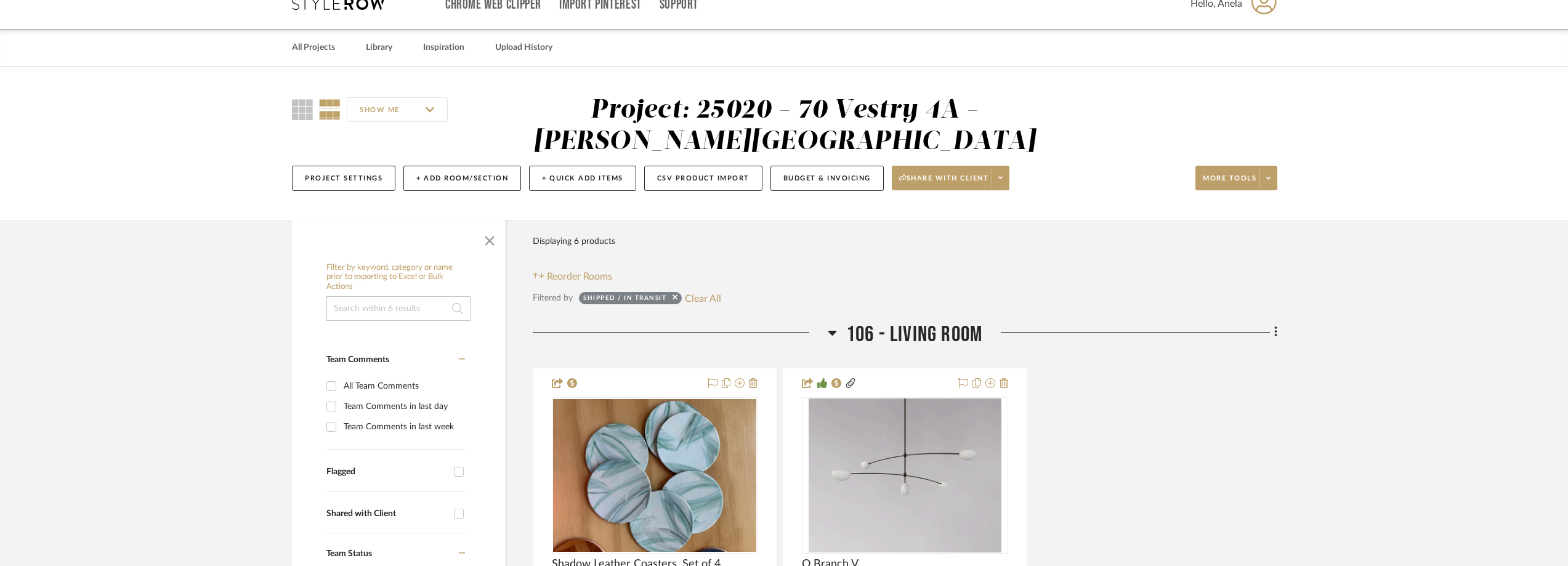
click at [703, 299] on button "Clear All" at bounding box center [703, 297] width 36 height 16
checkbox input "false"
